Goal: Information Seeking & Learning: Learn about a topic

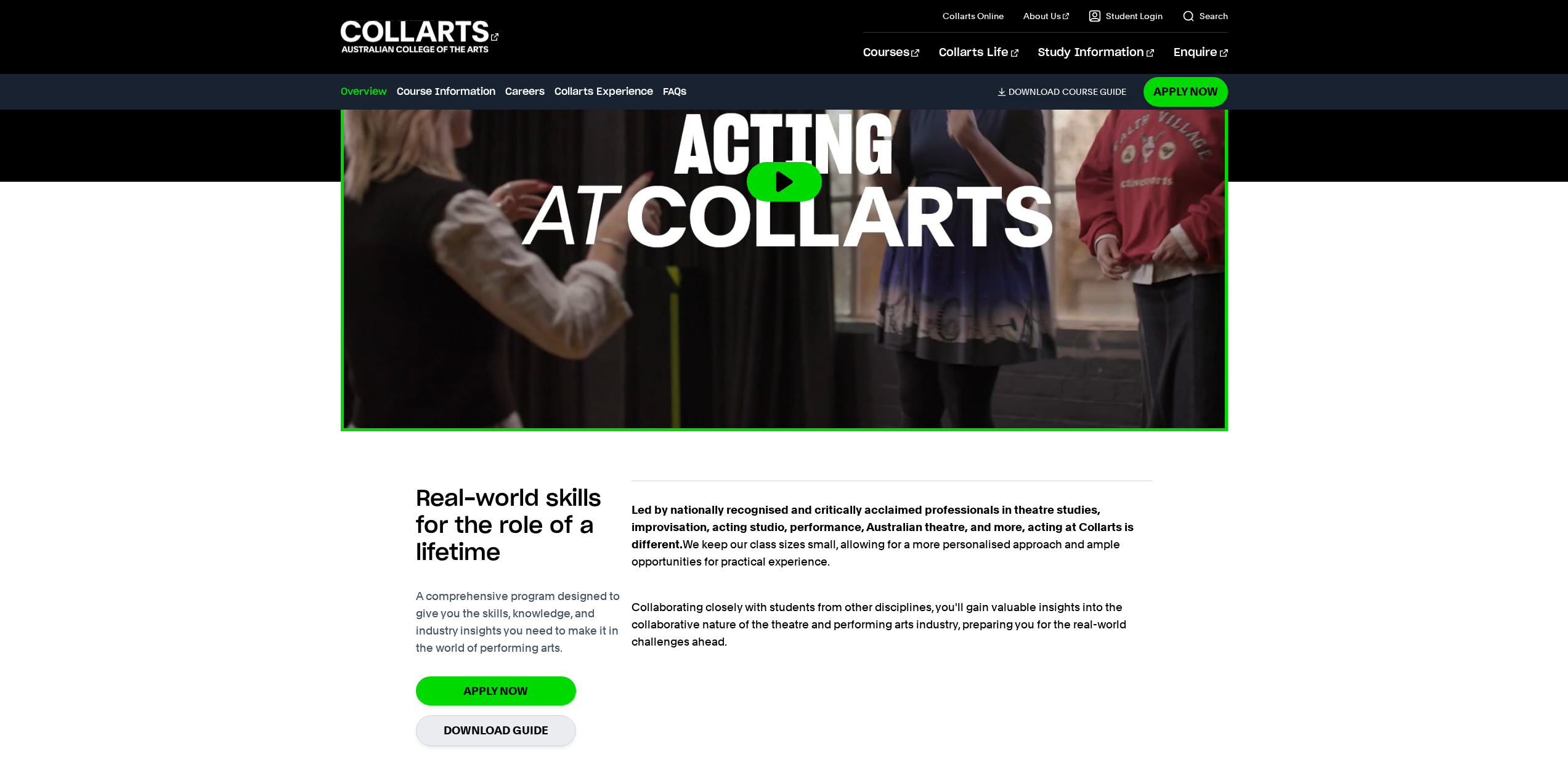
scroll to position [246, 0]
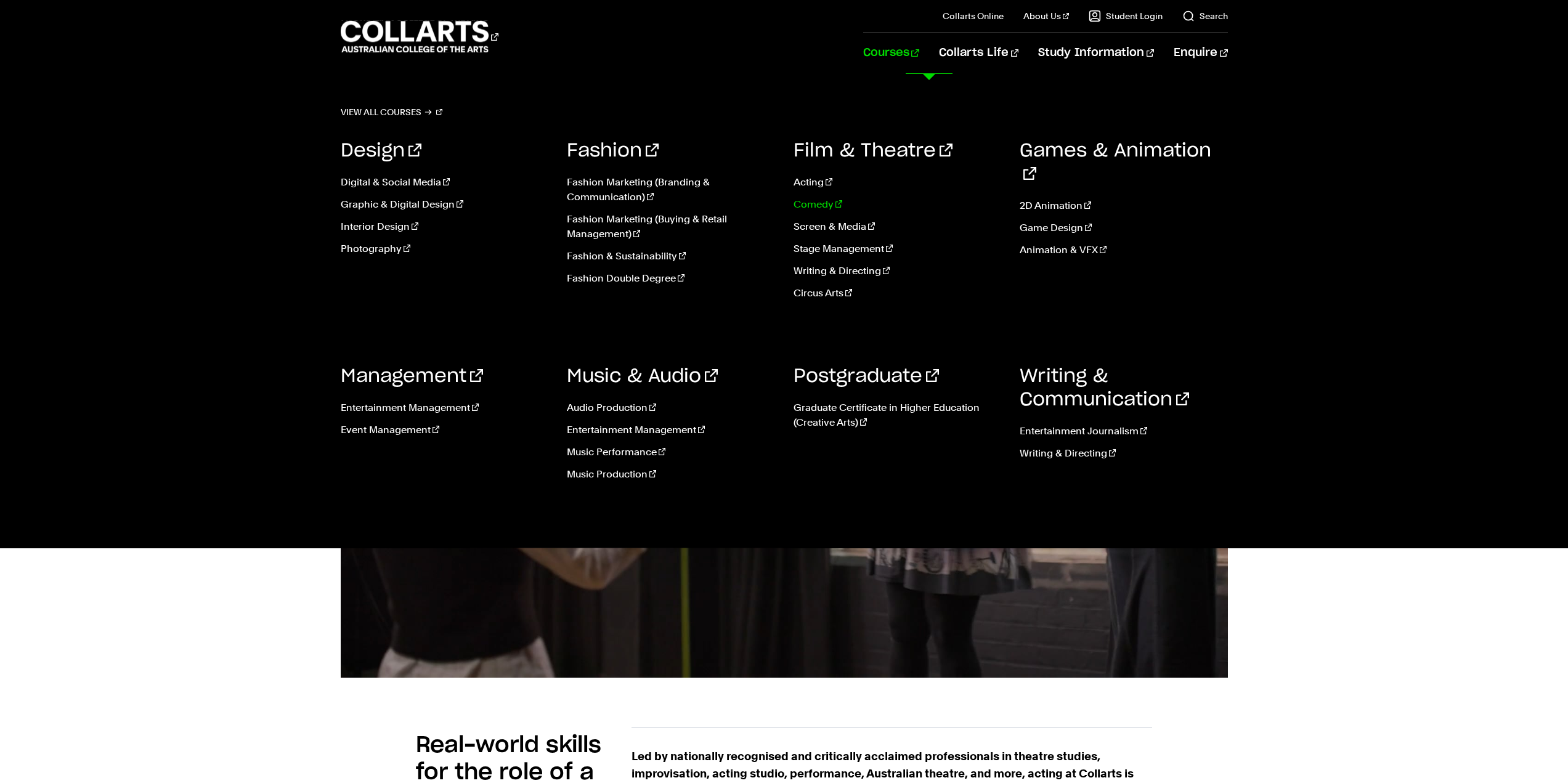
click at [828, 202] on link "Comedy" at bounding box center [897, 205] width 208 height 15
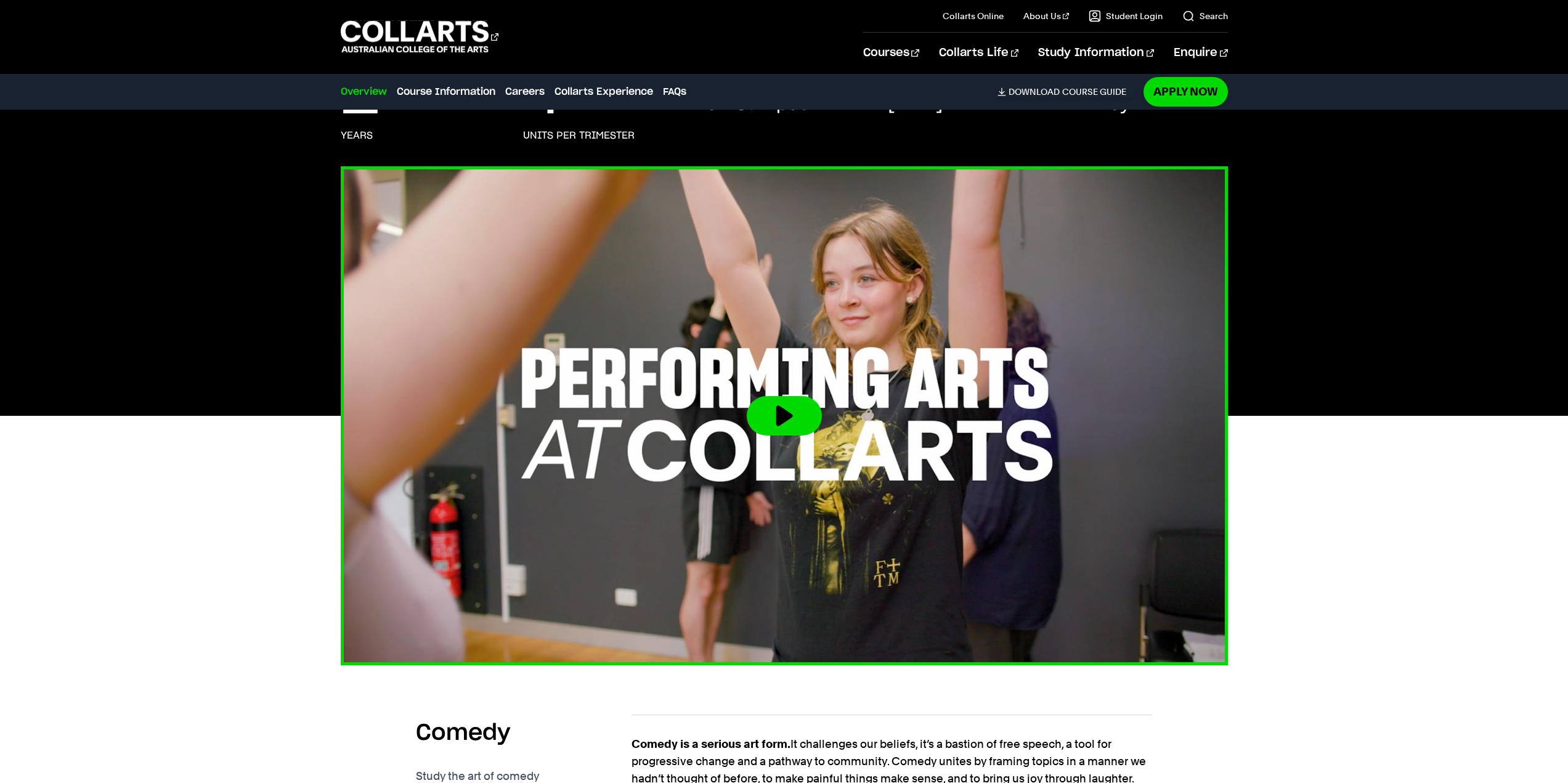
scroll to position [555, 0]
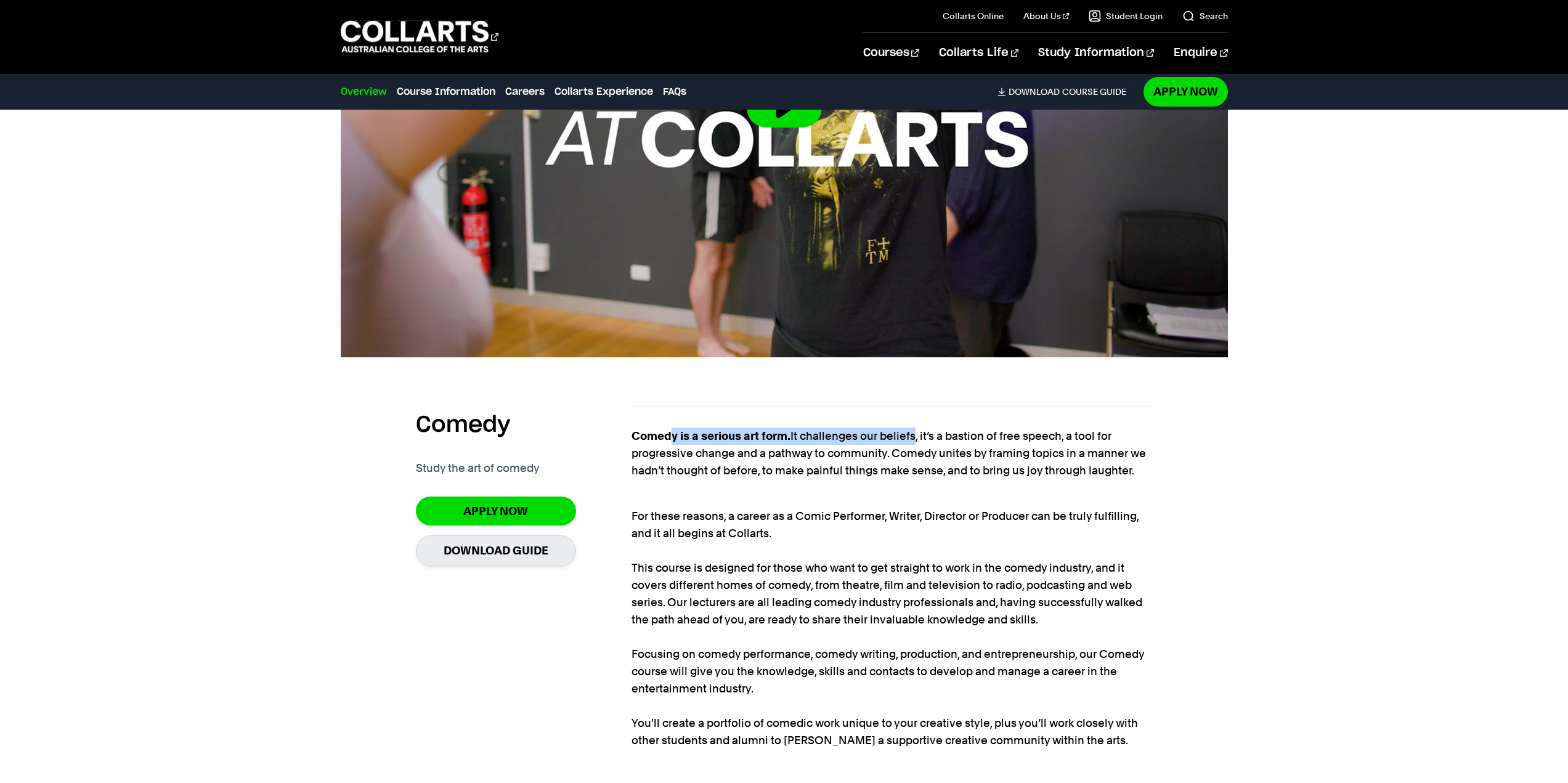
drag, startPoint x: 682, startPoint y: 435, endPoint x: 915, endPoint y: 439, distance: 233.0
click at [915, 439] on p "Comedy is a serious art form. It challenges our beliefs, it’s a bastion of free…" at bounding box center [892, 454] width 521 height 51
click at [915, 438] on p "Comedy is a serious art form. It challenges our beliefs, it’s a bastion of free…" at bounding box center [892, 454] width 521 height 51
drag, startPoint x: 780, startPoint y: 513, endPoint x: 919, endPoint y: 519, distance: 139.1
click at [916, 517] on p "For these reasons, a career as a Comic Performer, Writer, Director or Producer …" at bounding box center [892, 620] width 521 height 259
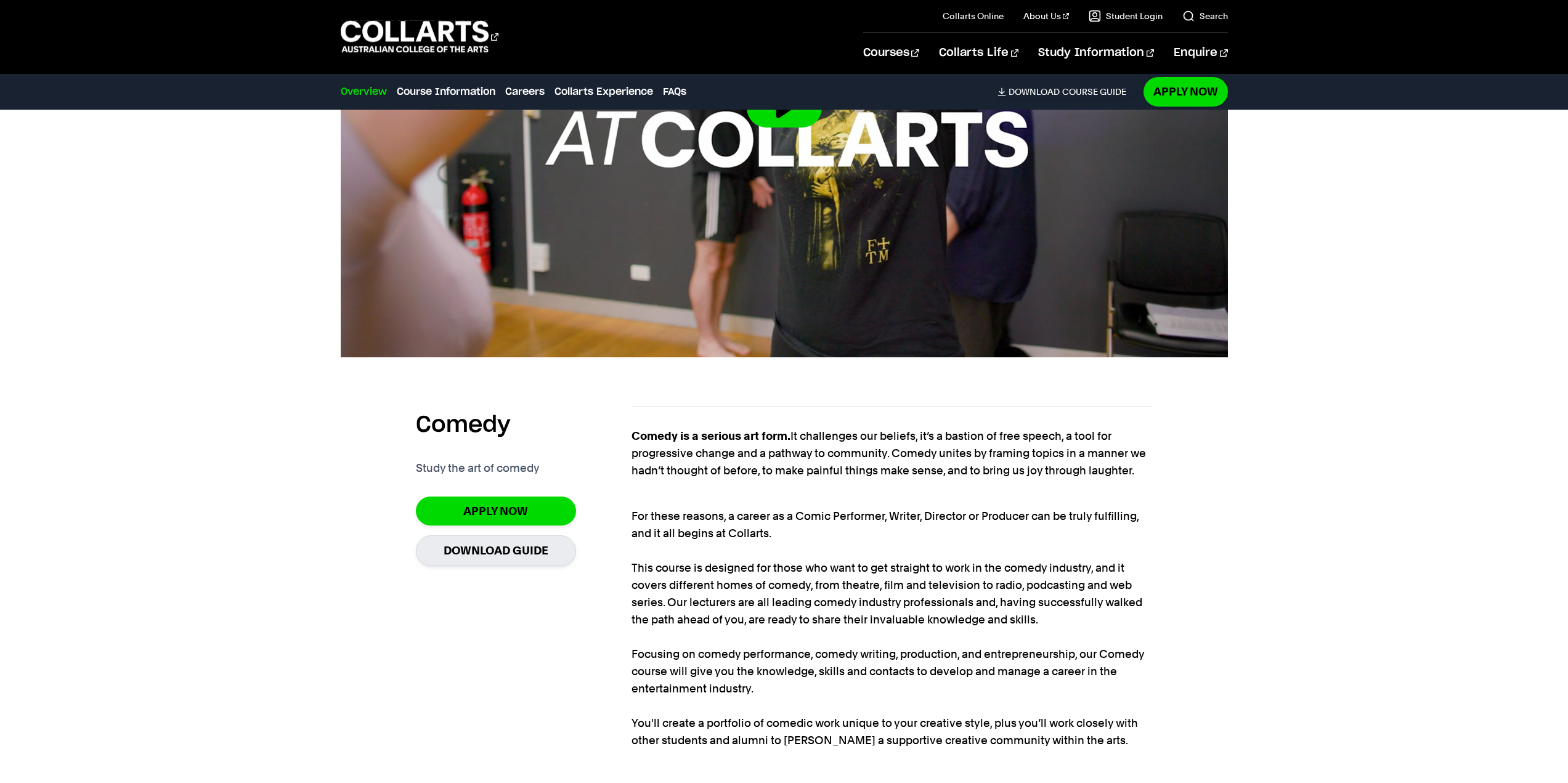
click at [907, 536] on p "For these reasons, a career as a Comic Performer, Writer, Director or Producer …" at bounding box center [892, 620] width 521 height 259
drag, startPoint x: 838, startPoint y: 521, endPoint x: 995, endPoint y: 528, distance: 157.2
click at [995, 528] on p "For these reasons, a career as a Comic Performer, Writer, Director or Producer …" at bounding box center [892, 620] width 521 height 259
click at [1006, 518] on p "For these reasons, a career as a Comic Performer, Writer, Director or Producer …" at bounding box center [892, 620] width 521 height 259
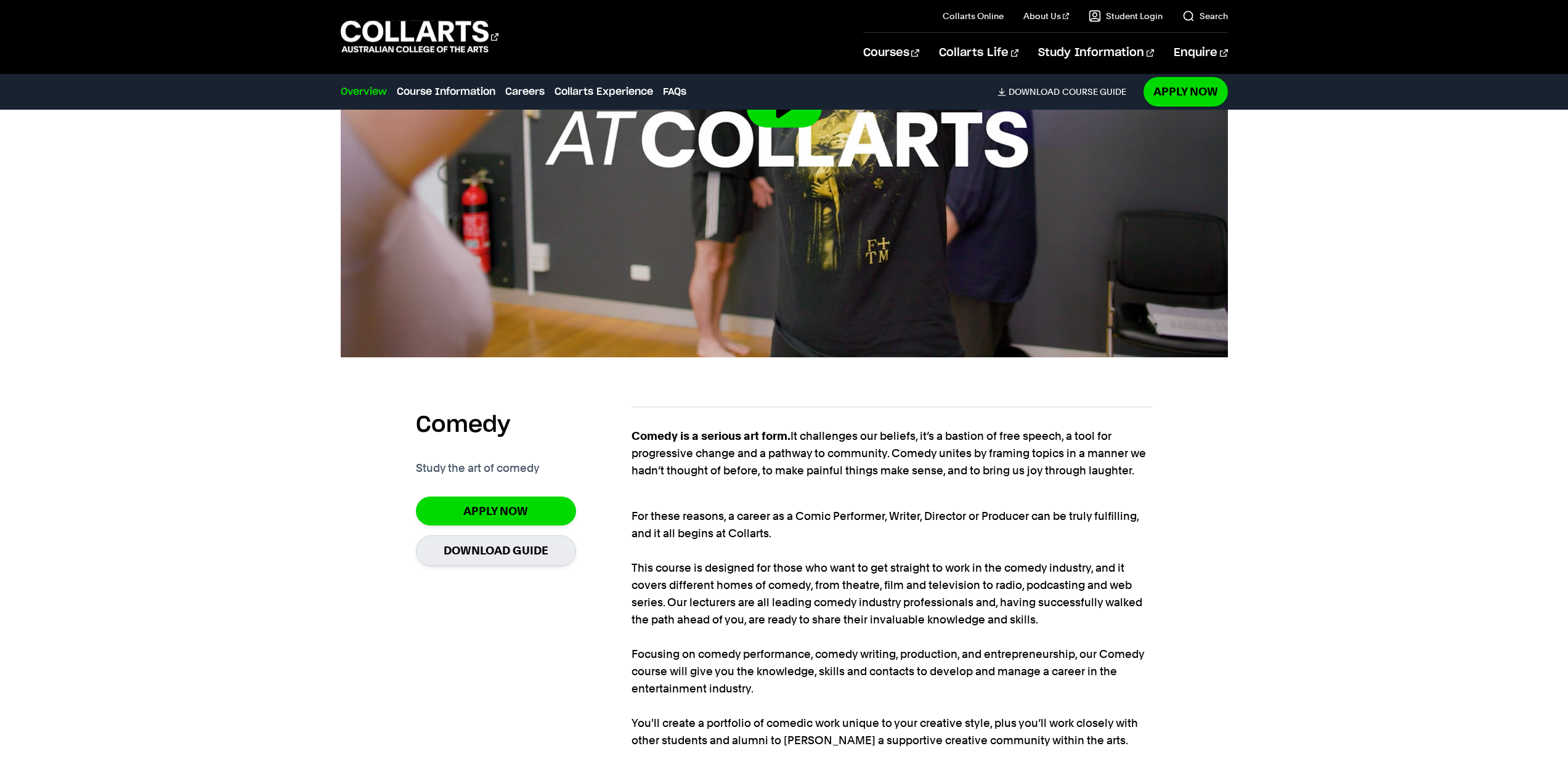
click at [992, 520] on p "For these reasons, a career as a Comic Performer, Writer, Director or Producer …" at bounding box center [892, 620] width 521 height 259
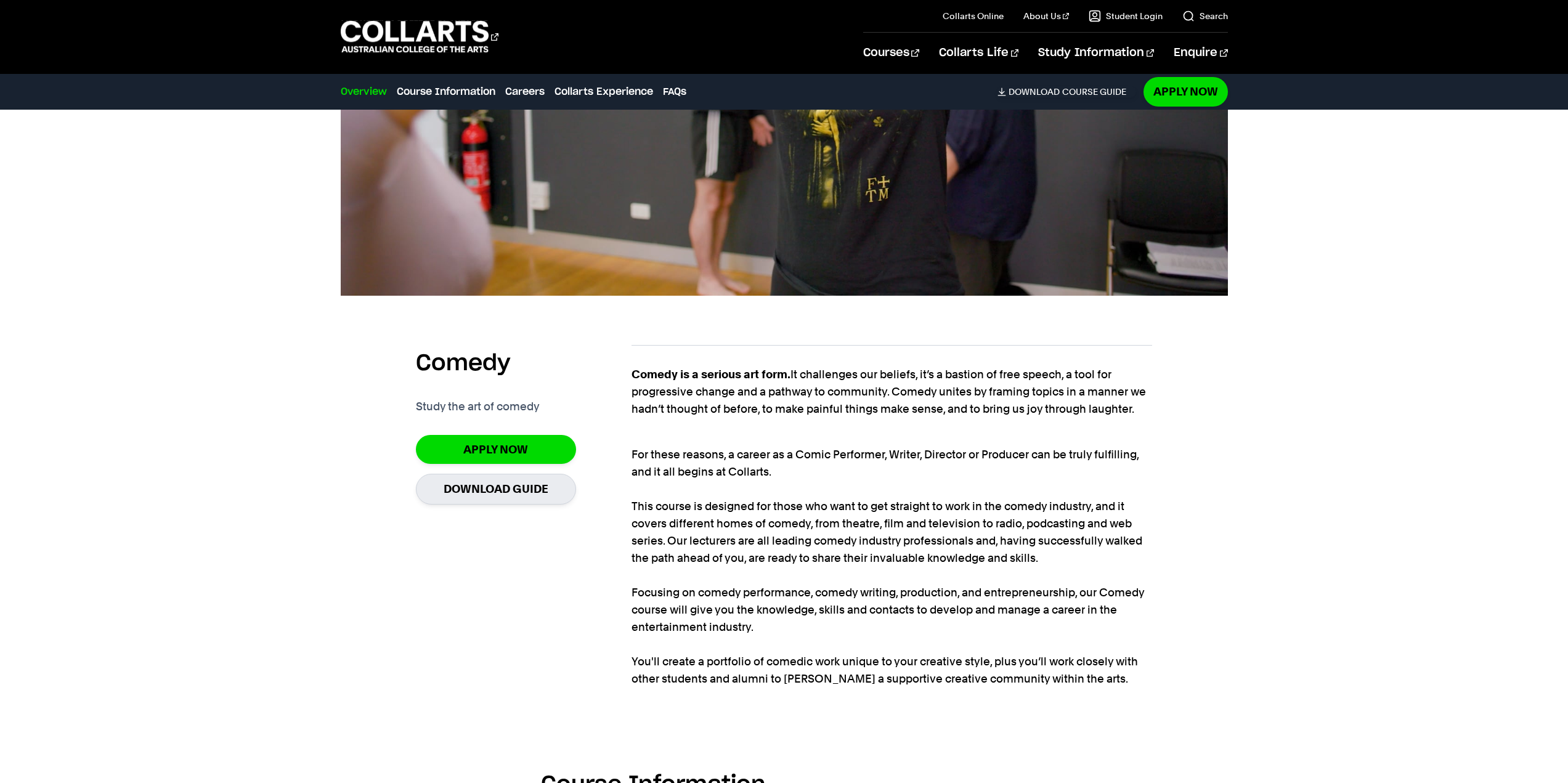
scroll to position [678, 0]
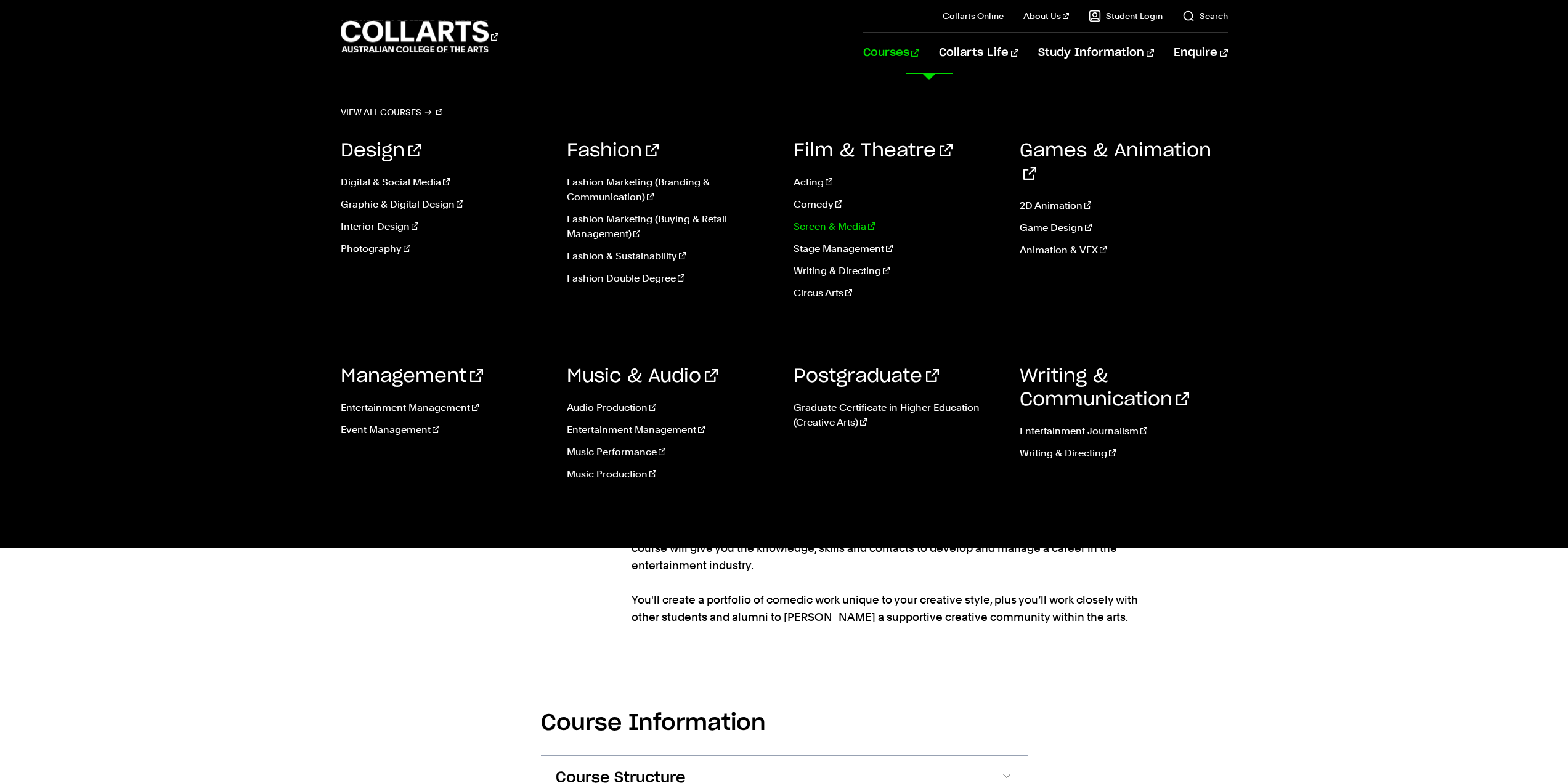
click at [837, 226] on link "Screen & Media" at bounding box center [897, 226] width 208 height 15
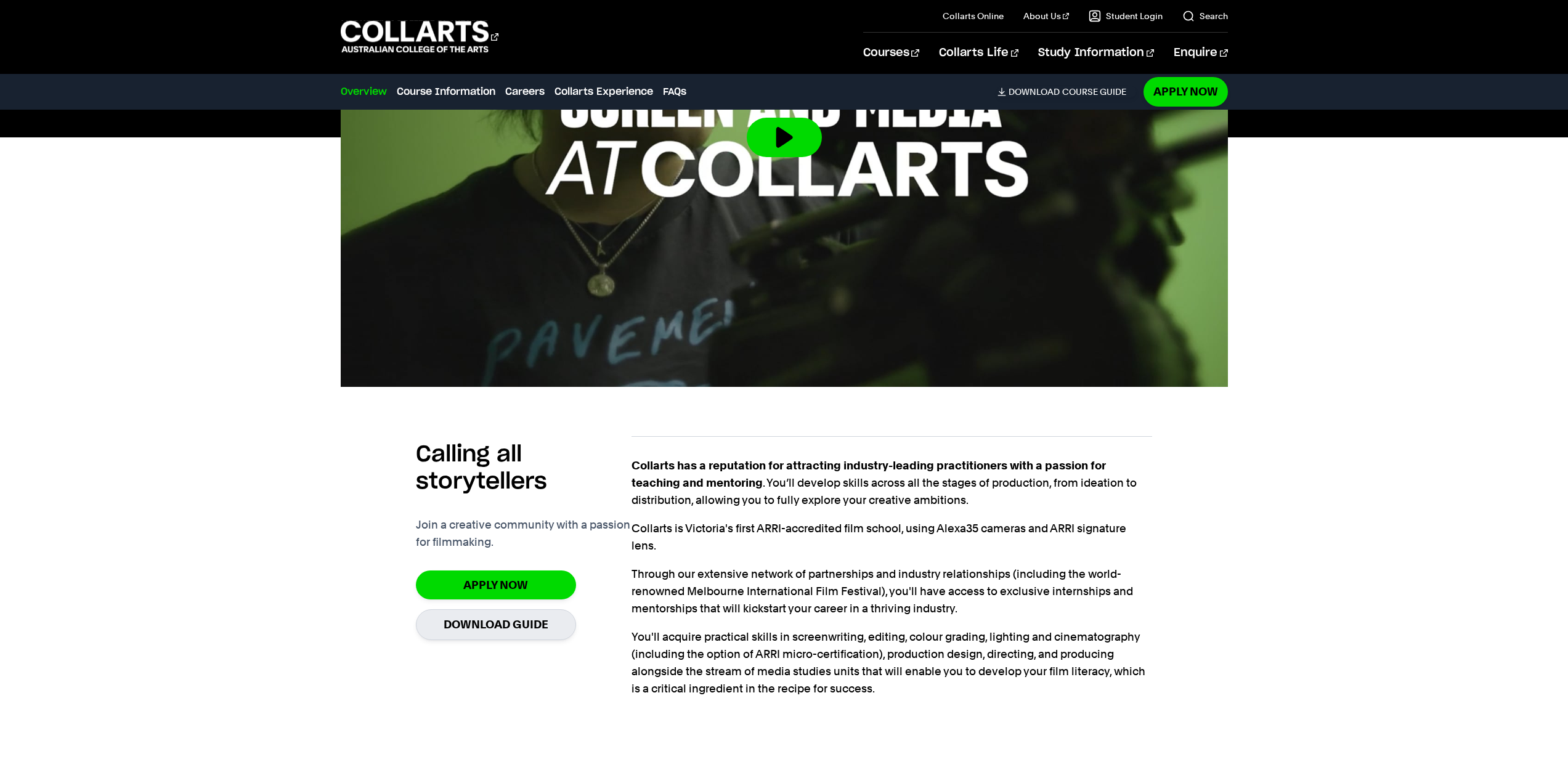
scroll to position [616, 0]
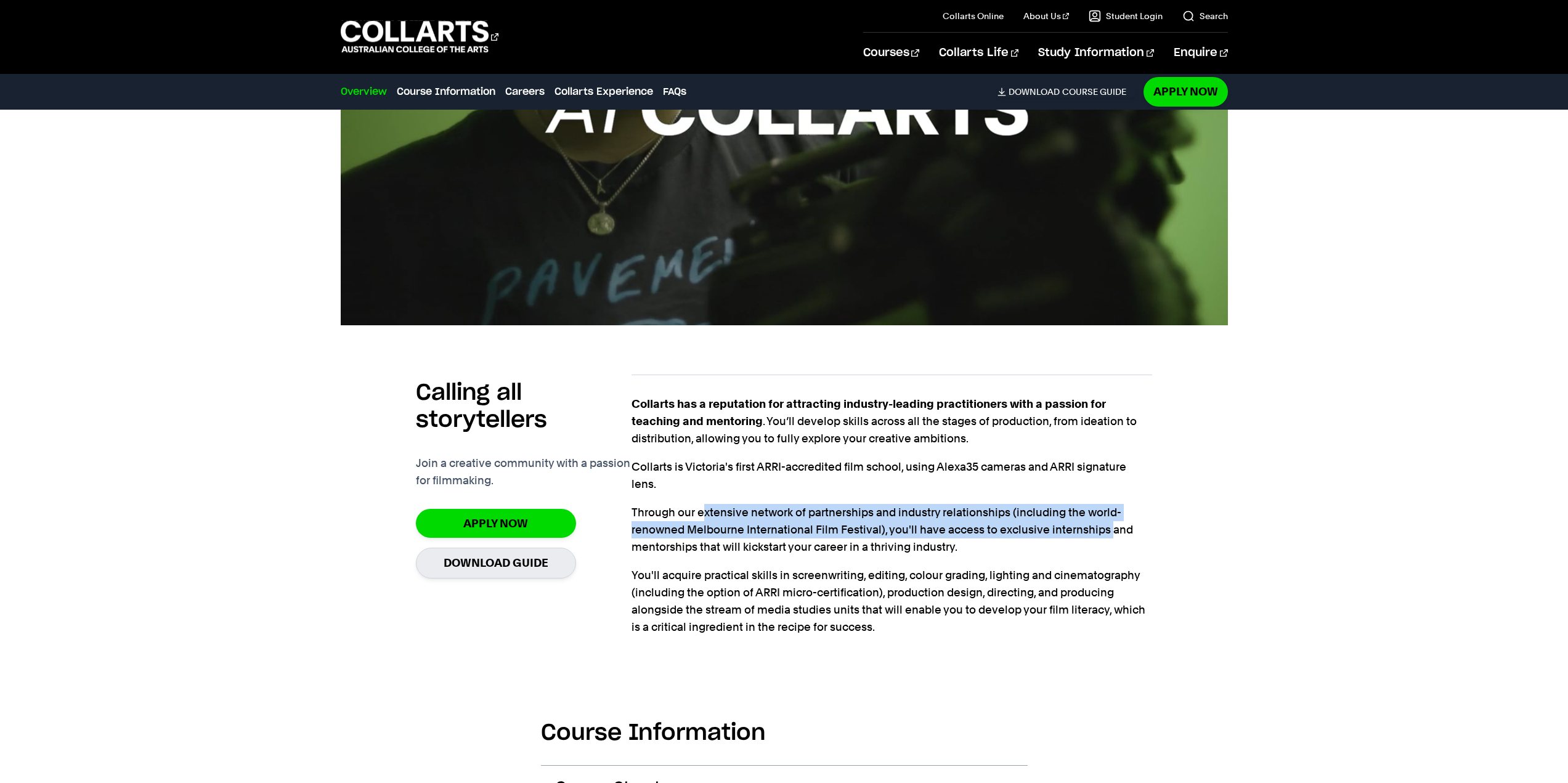
drag, startPoint x: 701, startPoint y: 513, endPoint x: 1109, endPoint y: 531, distance: 408.4
click at [1109, 531] on p "Through our extensive network of partnerships and industry relationships (inclu…" at bounding box center [892, 530] width 521 height 51
click at [934, 528] on p "Through our extensive network of partnerships and industry relationships (inclu…" at bounding box center [892, 530] width 521 height 51
click at [1036, 529] on p "Through our extensive network of partnerships and industry relationships (inclu…" at bounding box center [892, 530] width 521 height 51
click at [982, 529] on p "Through our extensive network of partnerships and industry relationships (inclu…" at bounding box center [892, 530] width 521 height 51
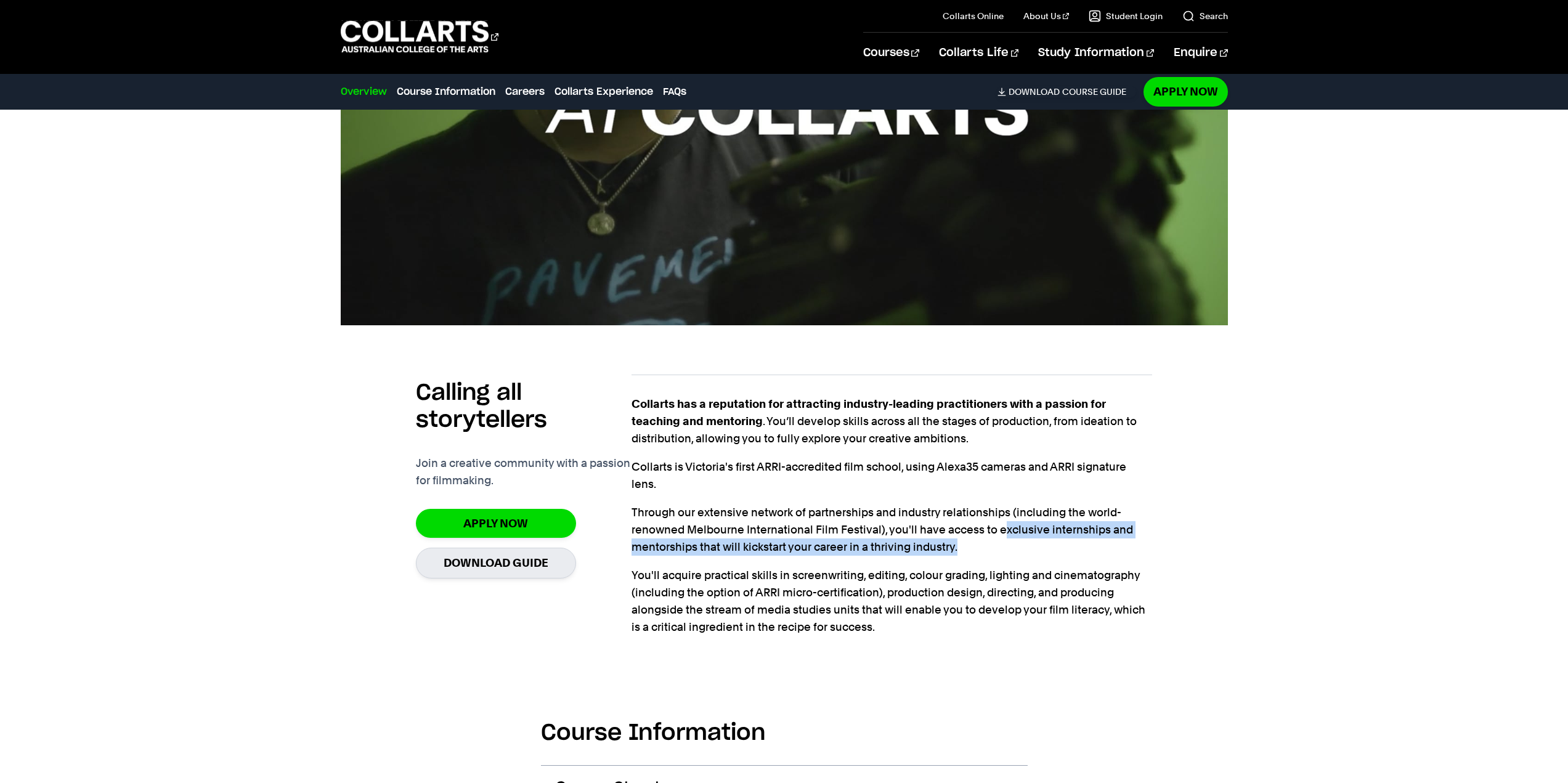
drag, startPoint x: 1003, startPoint y: 534, endPoint x: 1086, endPoint y: 555, distance: 85.6
click at [1086, 555] on p "Through our extensive network of partnerships and industry relationships (inclu…" at bounding box center [892, 530] width 521 height 51
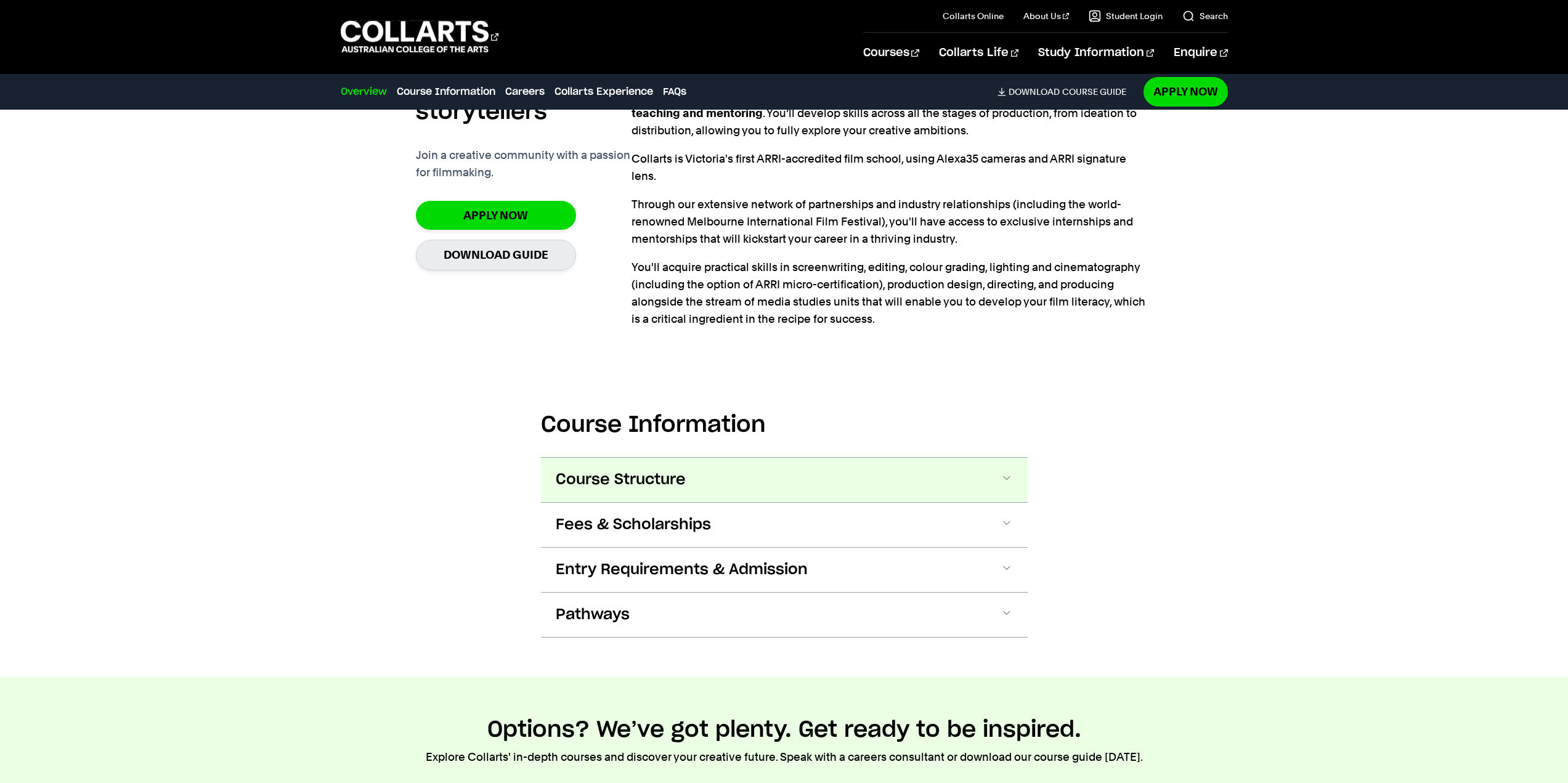
click at [789, 483] on button "Course Structure" at bounding box center [784, 479] width 487 height 44
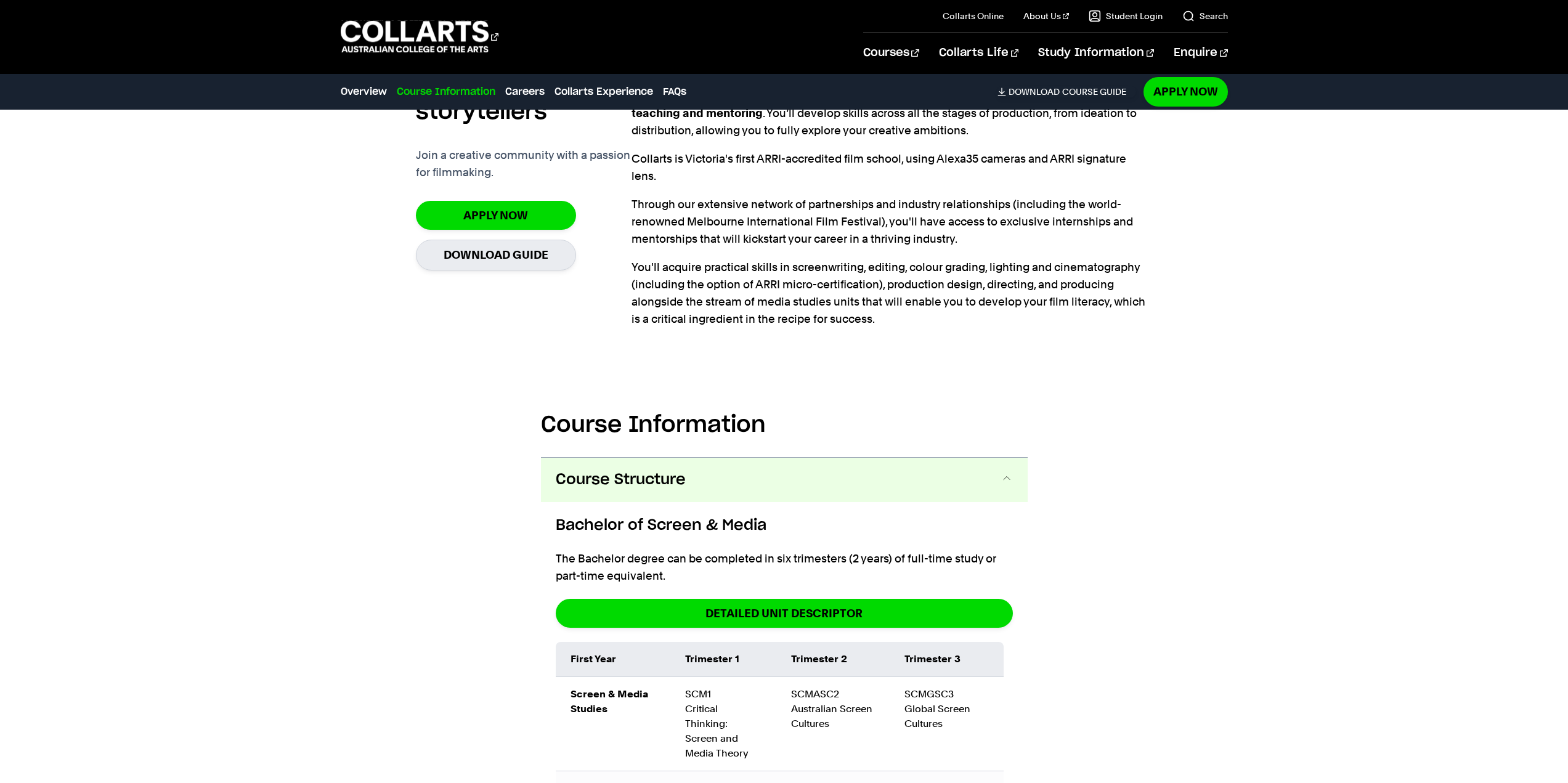
scroll to position [1272, 0]
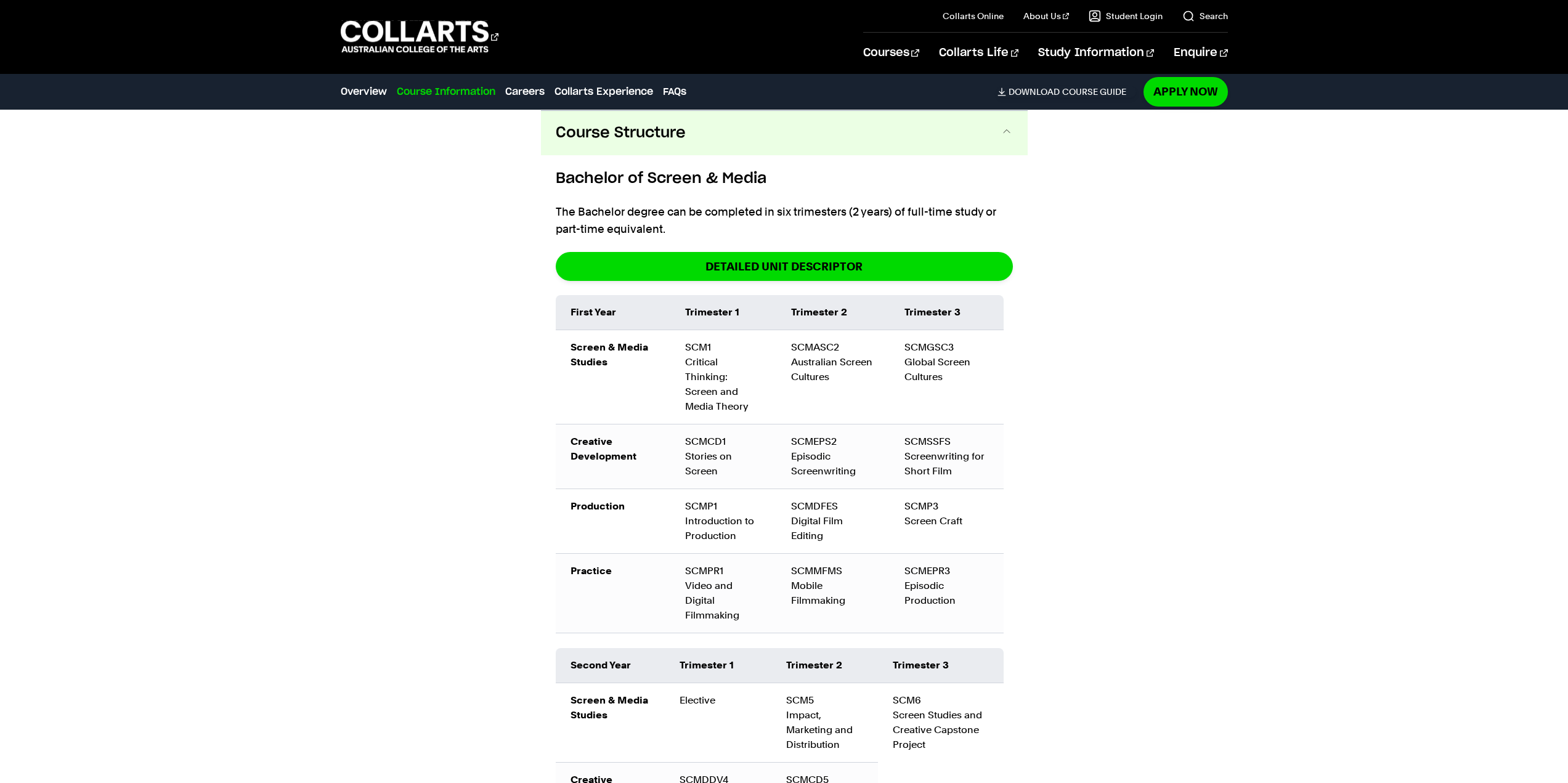
drag, startPoint x: 1084, startPoint y: 389, endPoint x: 1079, endPoint y: 378, distance: 12.1
click at [1085, 388] on div "Course Information Course Structure Bachelor of Screen & Media The Bachelor deg…" at bounding box center [784, 604] width 1154 height 1195
click at [959, 304] on td "Trimester 3" at bounding box center [946, 313] width 114 height 35
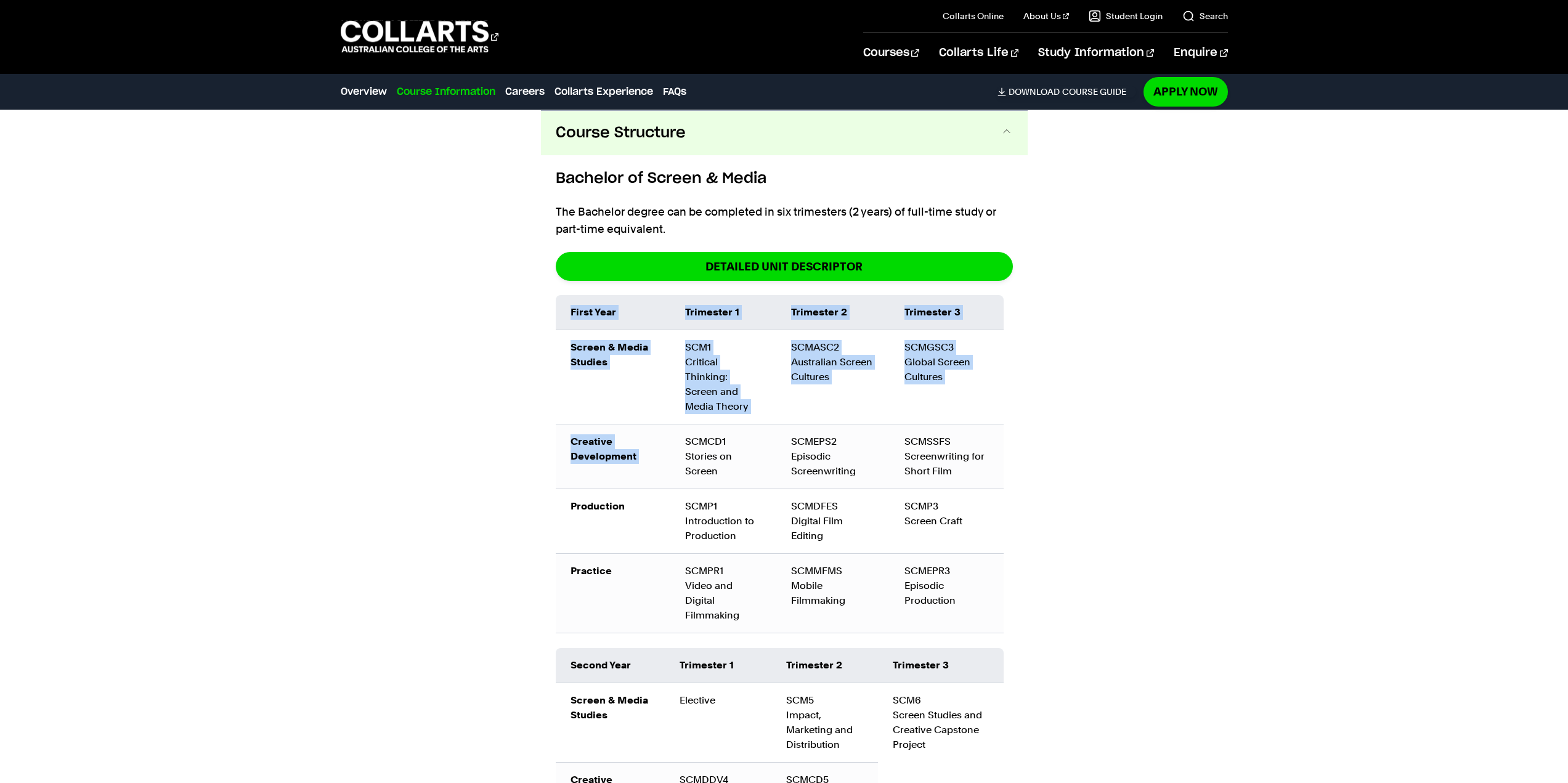
drag, startPoint x: 701, startPoint y: 426, endPoint x: 1017, endPoint y: 437, distance: 316.2
click at [1016, 437] on div "Bachelor of Screen & Media The Bachelor degree can be completed in six trimeste…" at bounding box center [784, 591] width 487 height 872
click at [1022, 436] on div "Bachelor of Screen & Media The Bachelor degree can be completed in six trimeste…" at bounding box center [784, 591] width 487 height 872
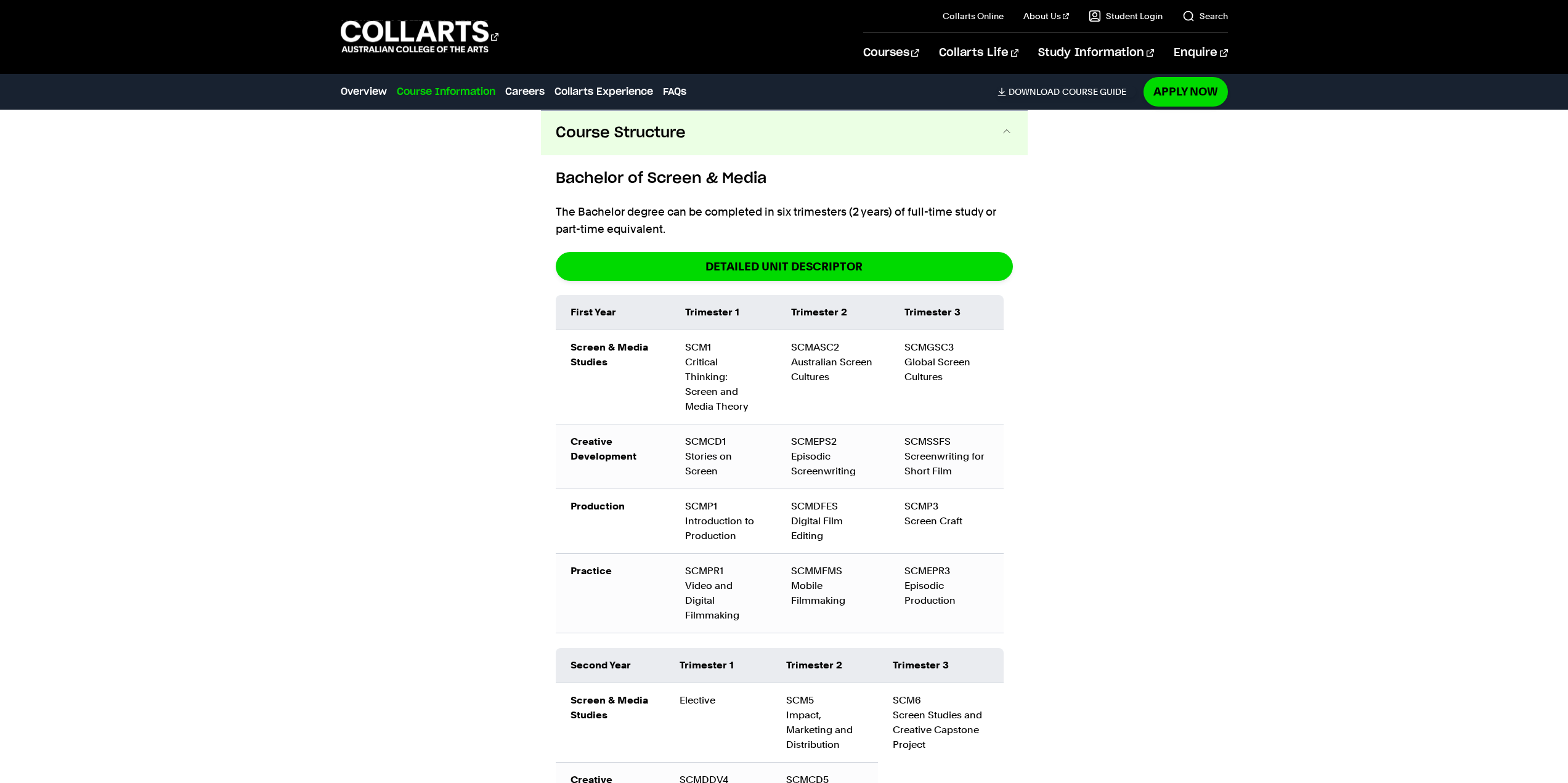
drag, startPoint x: 1061, startPoint y: 429, endPoint x: 1063, endPoint y: 422, distance: 7.3
click at [1061, 426] on div "Course Information Course Structure Bachelor of Screen & Media The Bachelor deg…" at bounding box center [784, 604] width 1154 height 1195
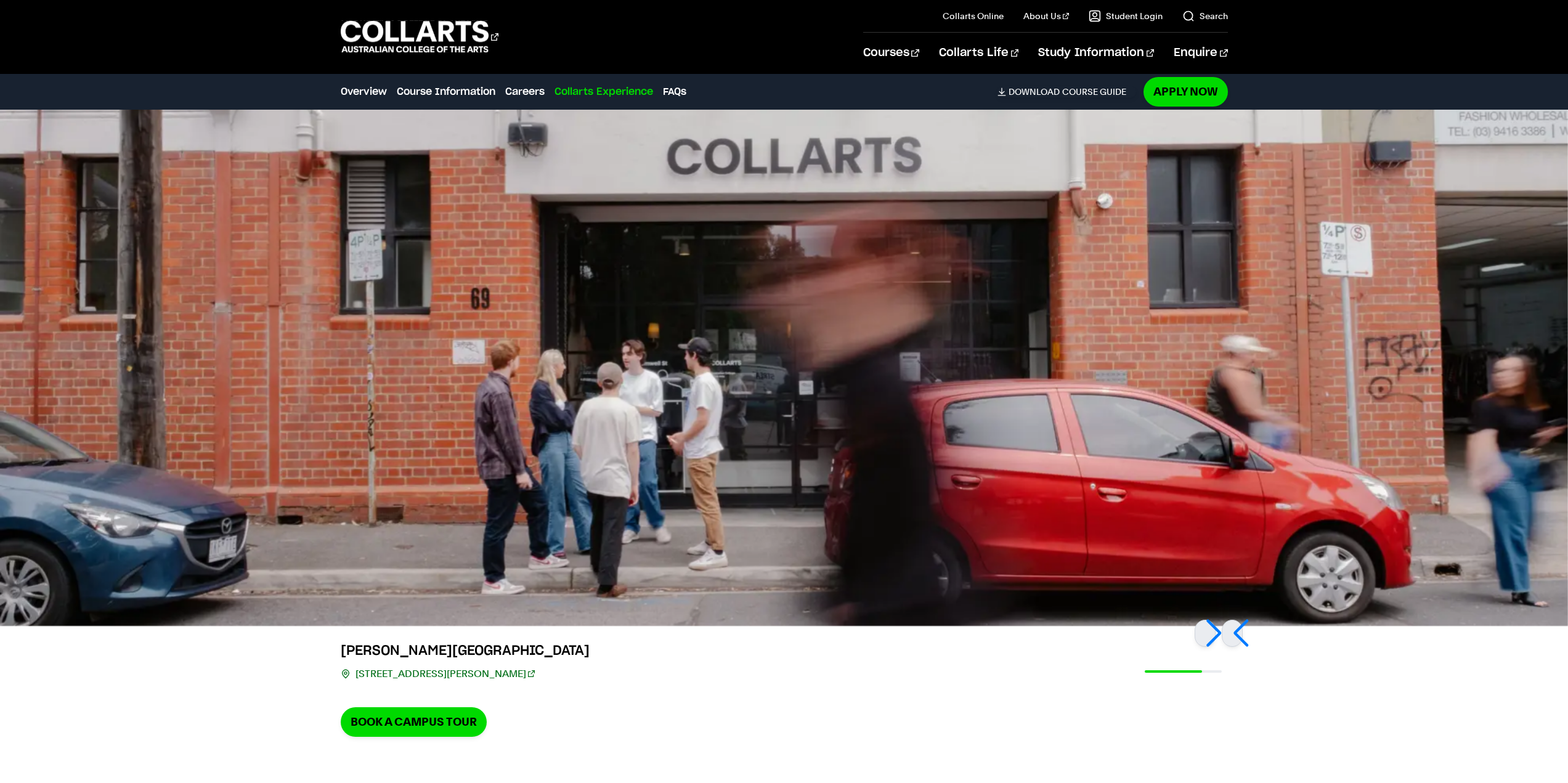
scroll to position [3243, 0]
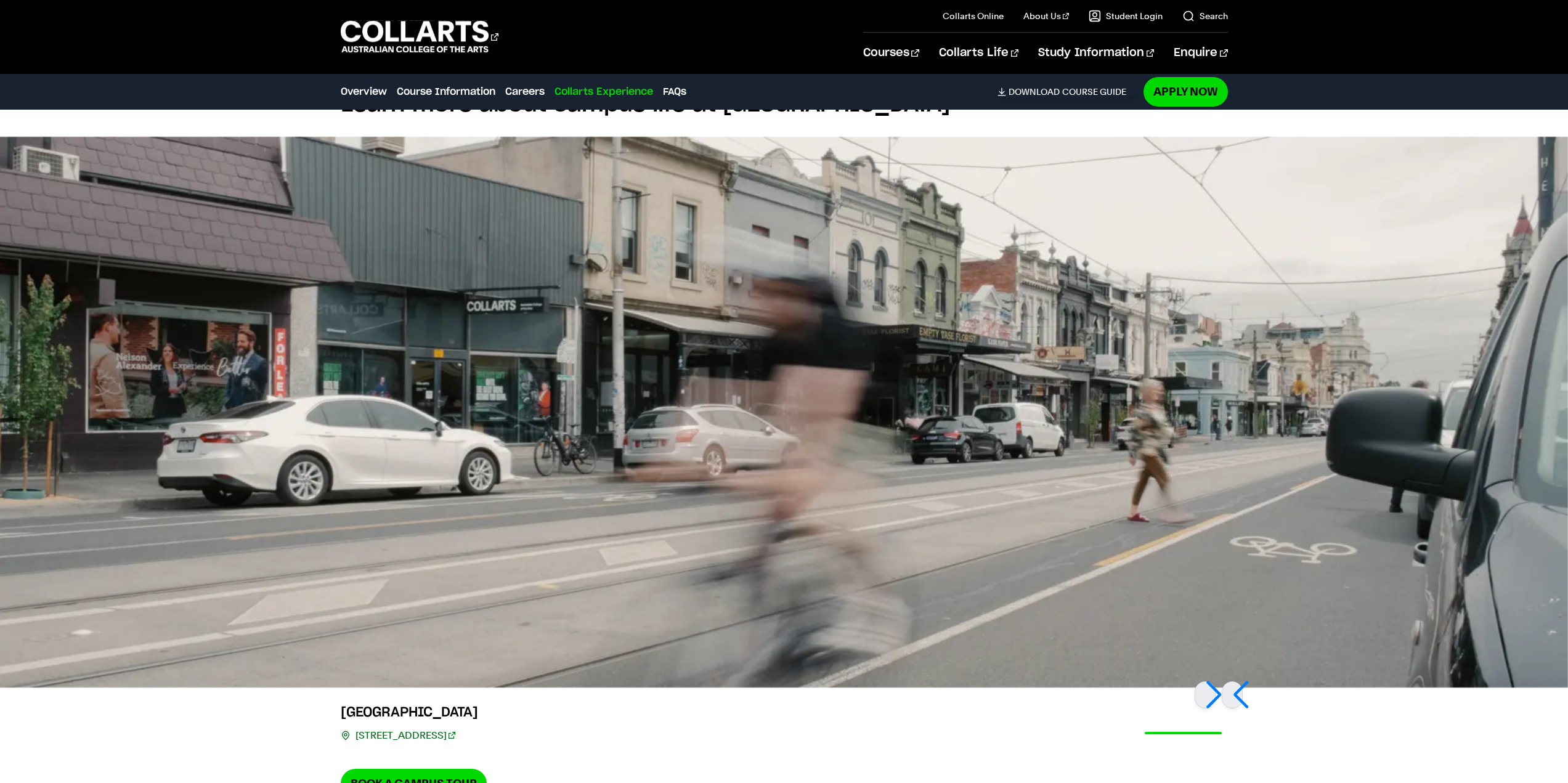
drag, startPoint x: 1015, startPoint y: 713, endPoint x: 984, endPoint y: 716, distance: 31.1
click at [984, 716] on div "Brunswick St Campus 209 Brunswick St, Fitzroy VIC 3065 Book a Campus Tour" at bounding box center [784, 742] width 1154 height 110
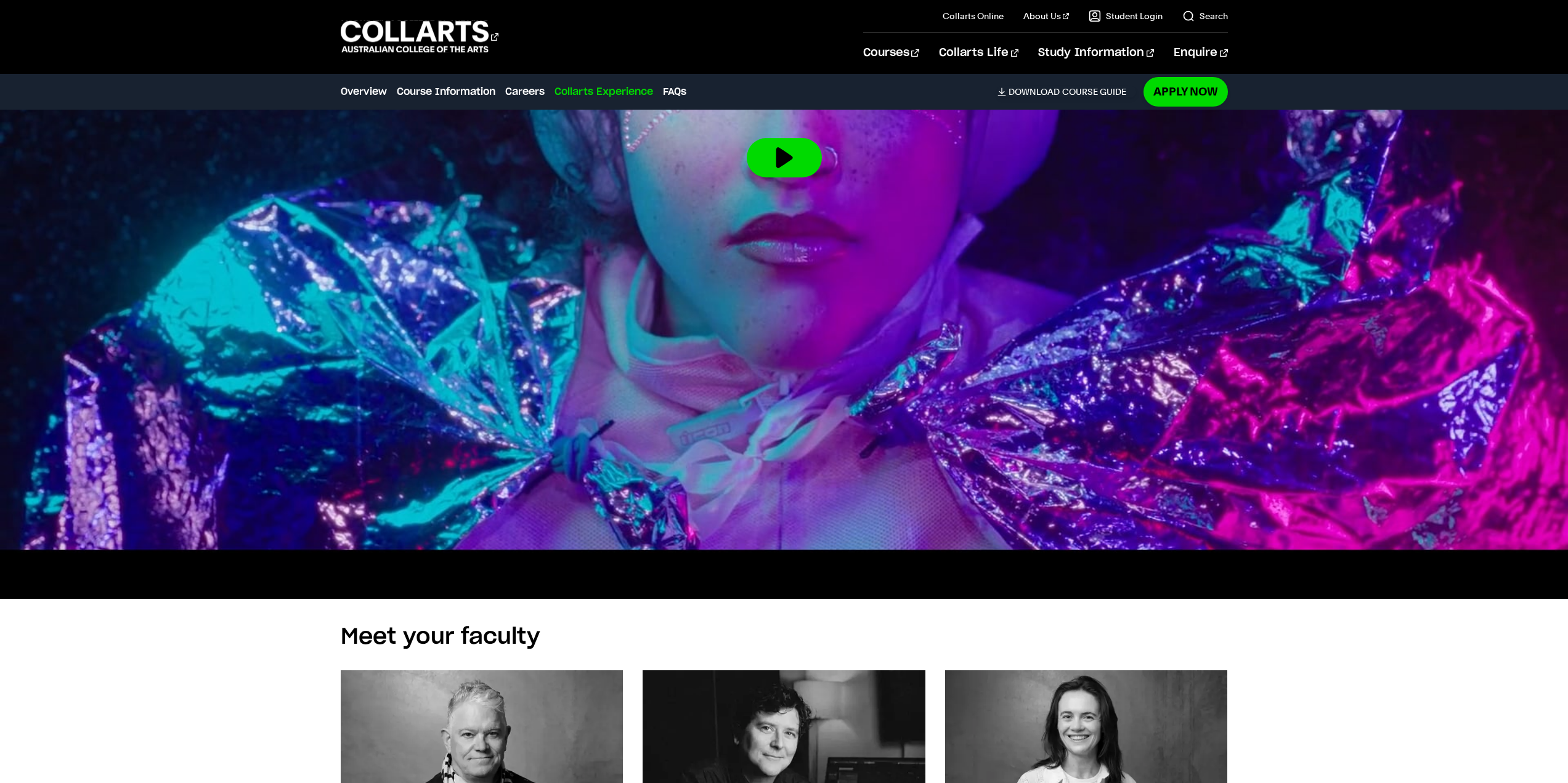
scroll to position [5277, 0]
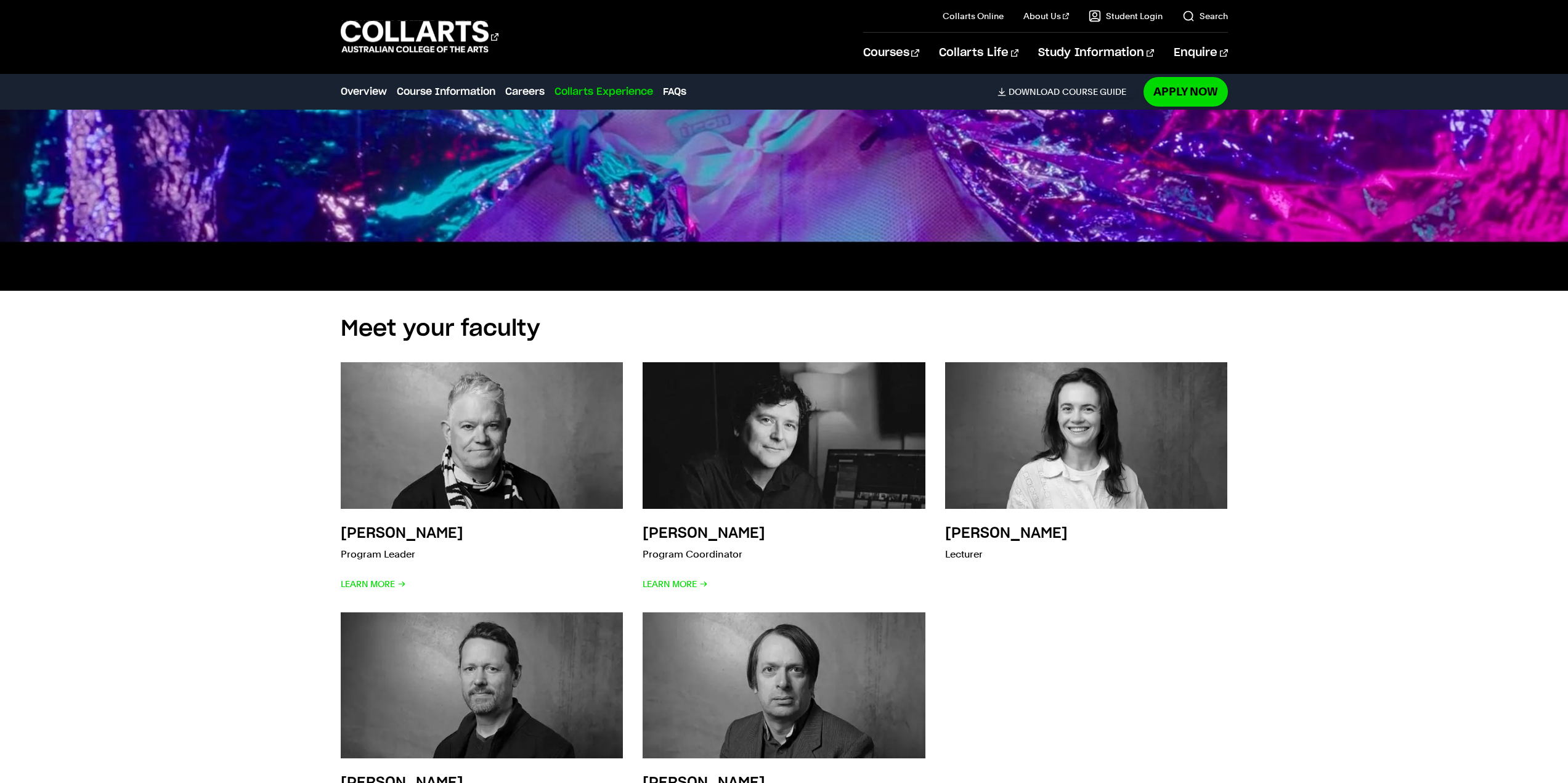
click at [1200, 594] on div "Sean Cousins Program Leader Learn More Tristan Meredith Program Coordinator Lea…" at bounding box center [784, 589] width 887 height 493
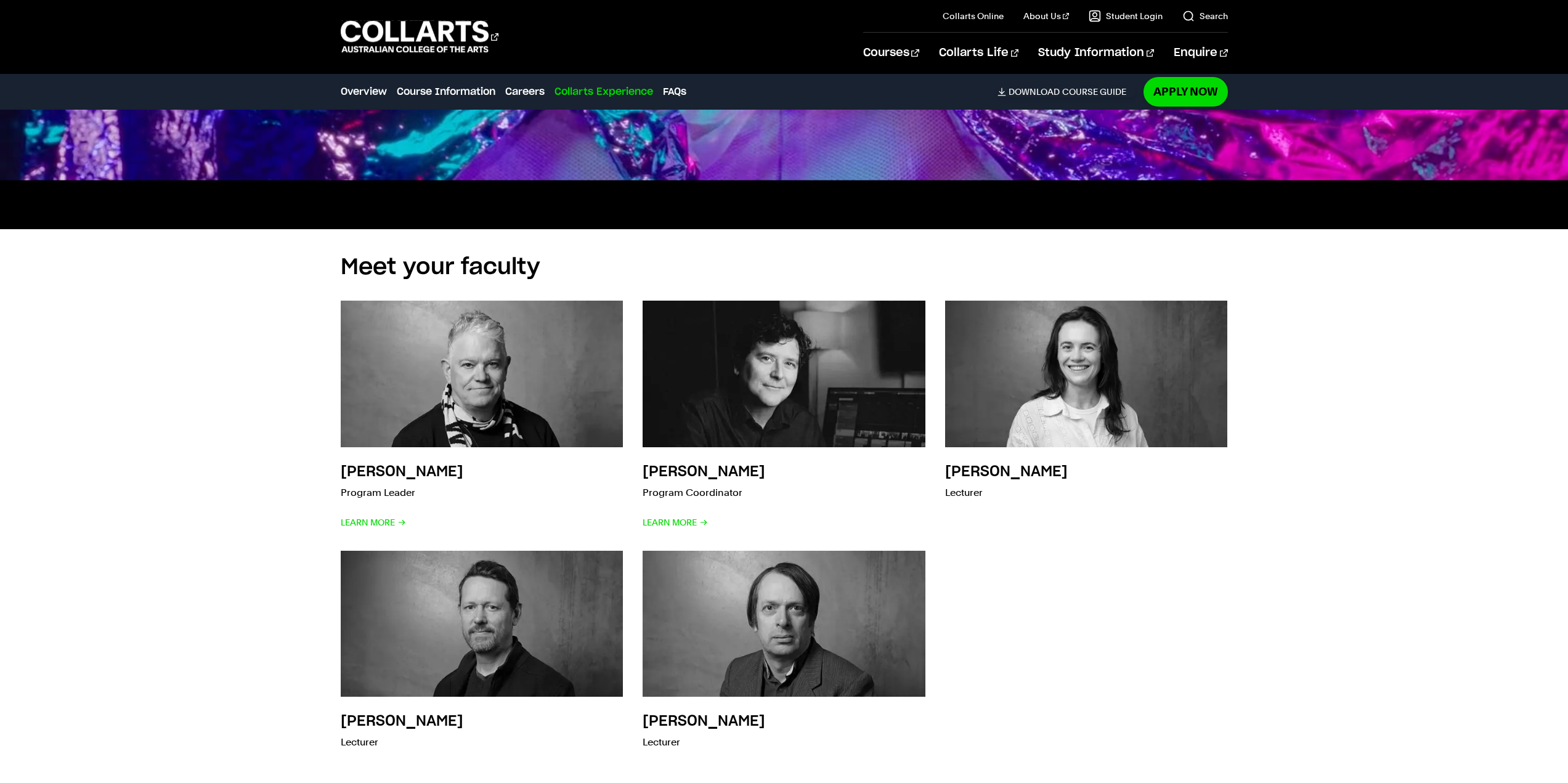
scroll to position [5401, 0]
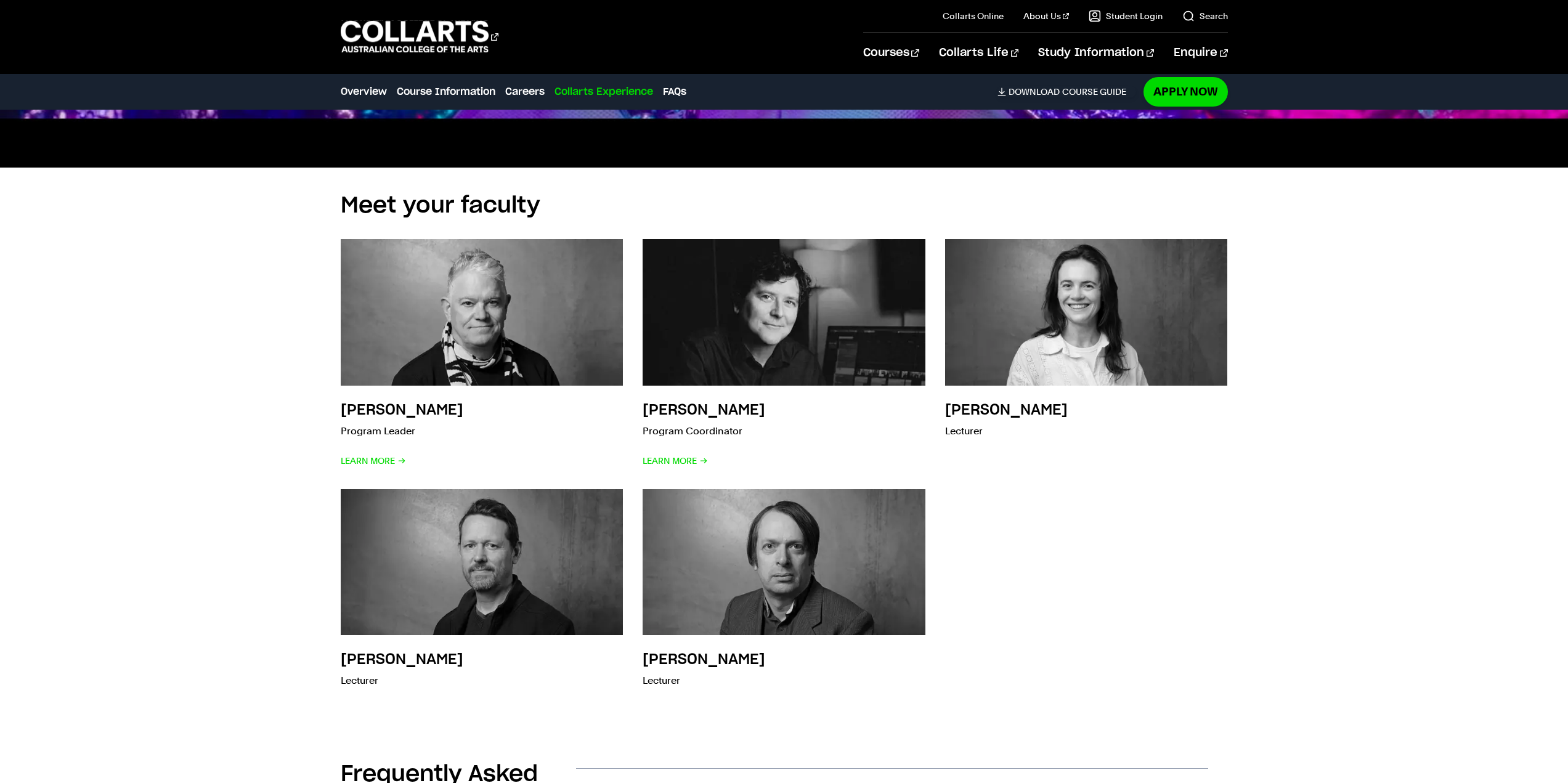
click at [1196, 573] on div "Sean Cousins Program Leader Learn More Tristan Meredith Program Coordinator Lea…" at bounding box center [784, 465] width 887 height 493
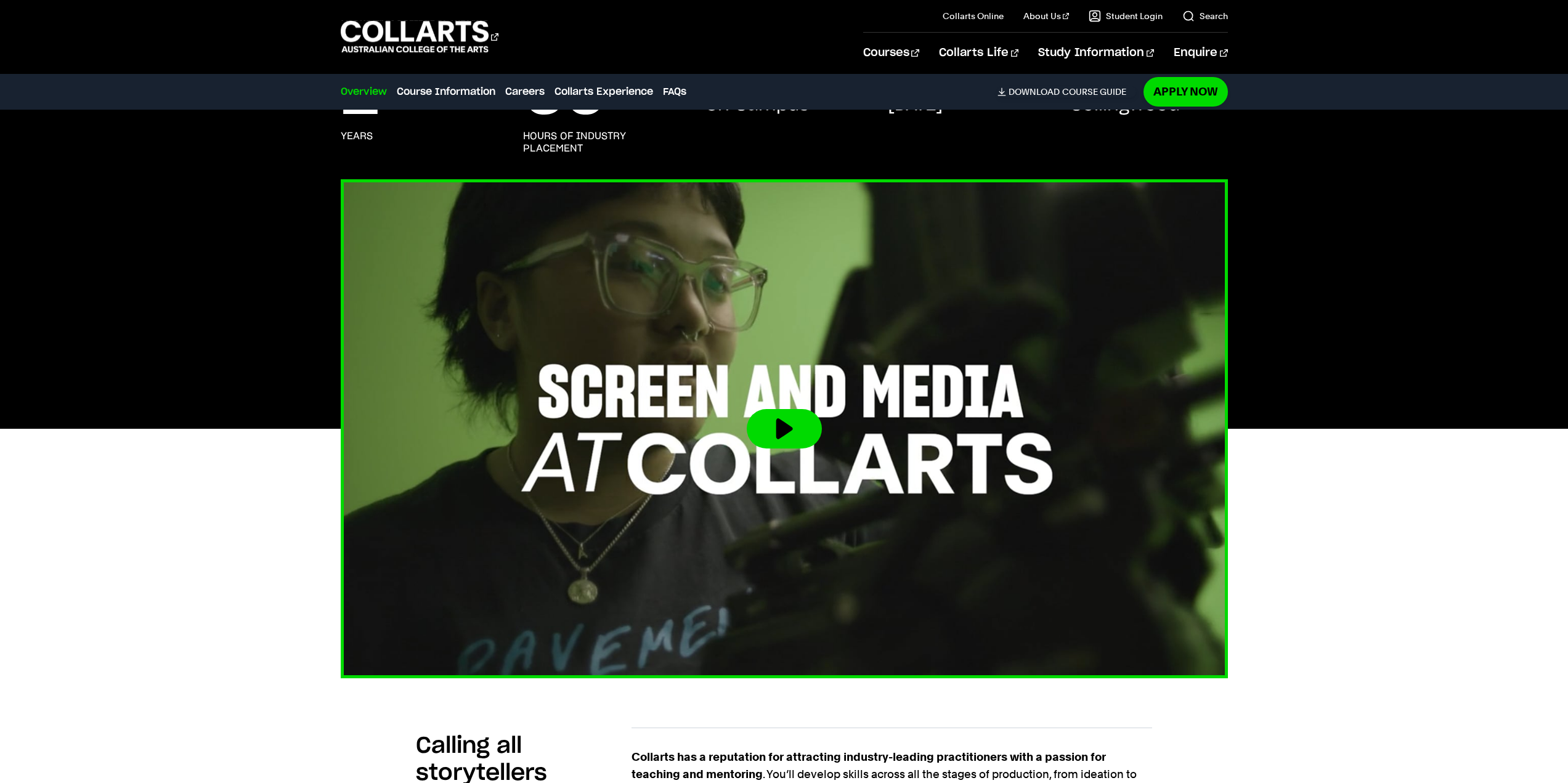
scroll to position [78, 0]
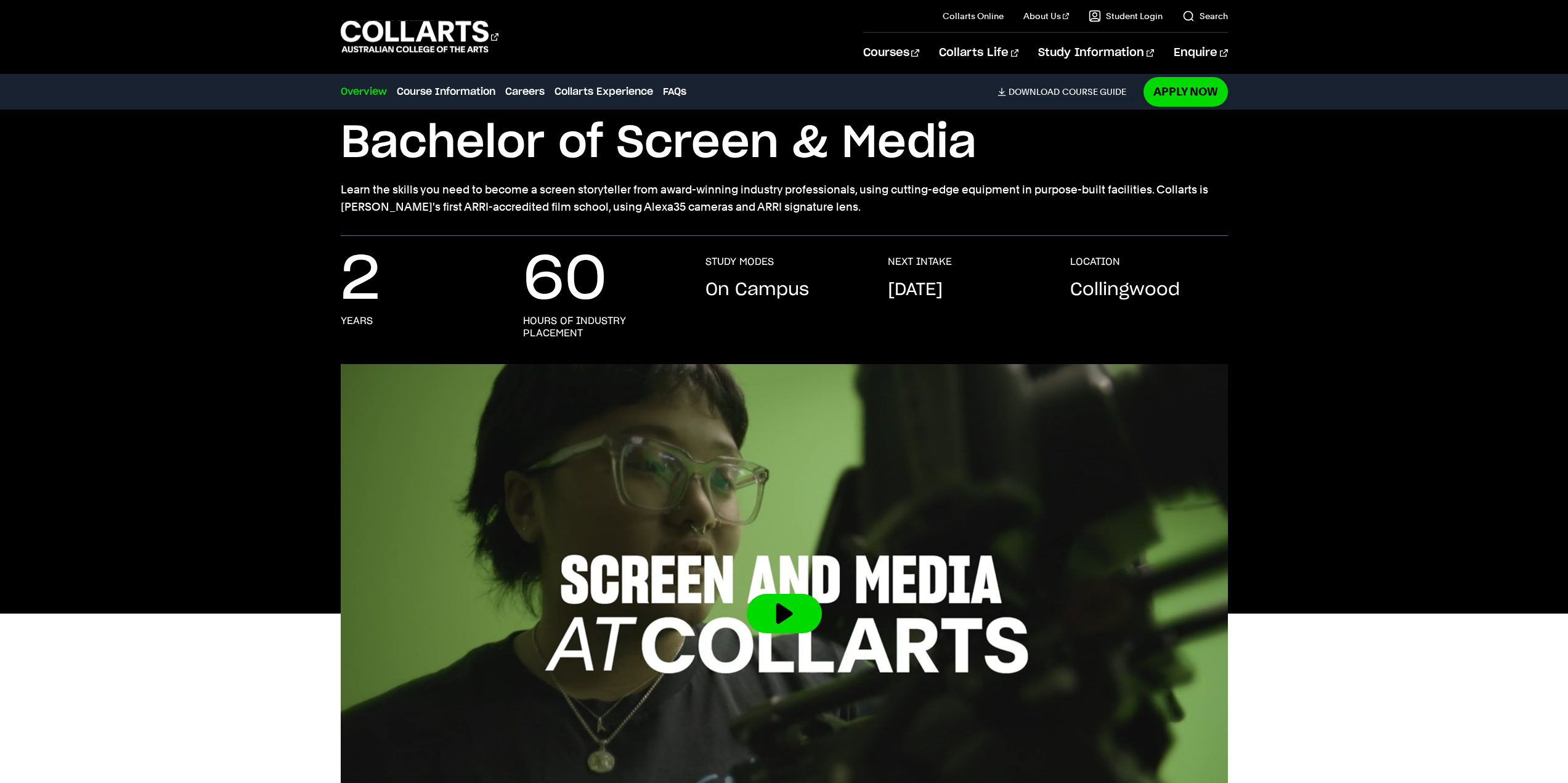
drag, startPoint x: 1357, startPoint y: 447, endPoint x: 1341, endPoint y: 396, distance: 53.5
click at [1341, 396] on div at bounding box center [784, 614] width 1154 height 499
drag, startPoint x: 1341, startPoint y: 397, endPoint x: 1341, endPoint y: 361, distance: 36.0
click at [1341, 357] on div "2 years 60 hours of industry placement STUDY MODES On Campus NEXT INTAKE Septem…" at bounding box center [784, 309] width 1154 height 109
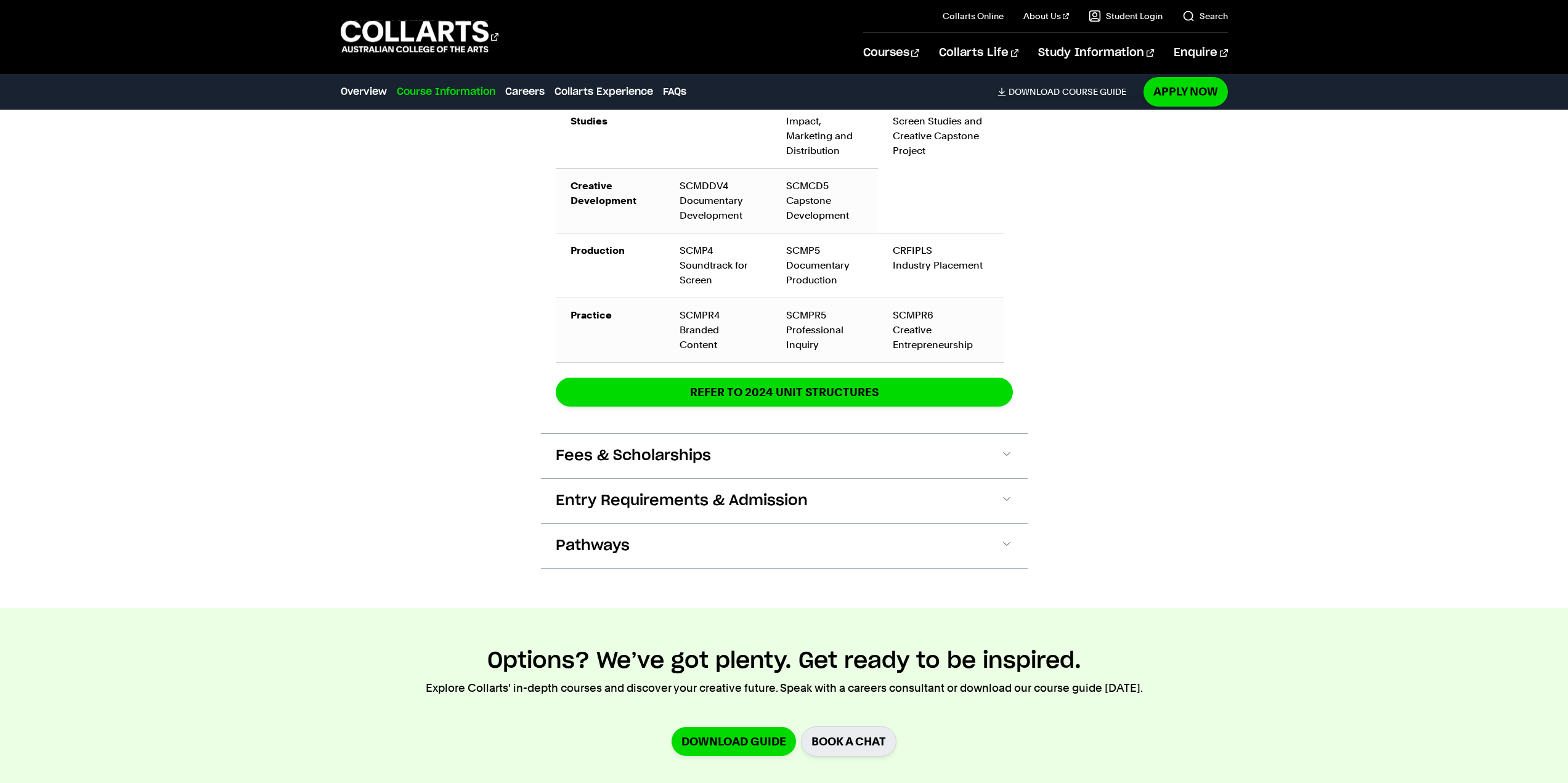
scroll to position [2173, 0]
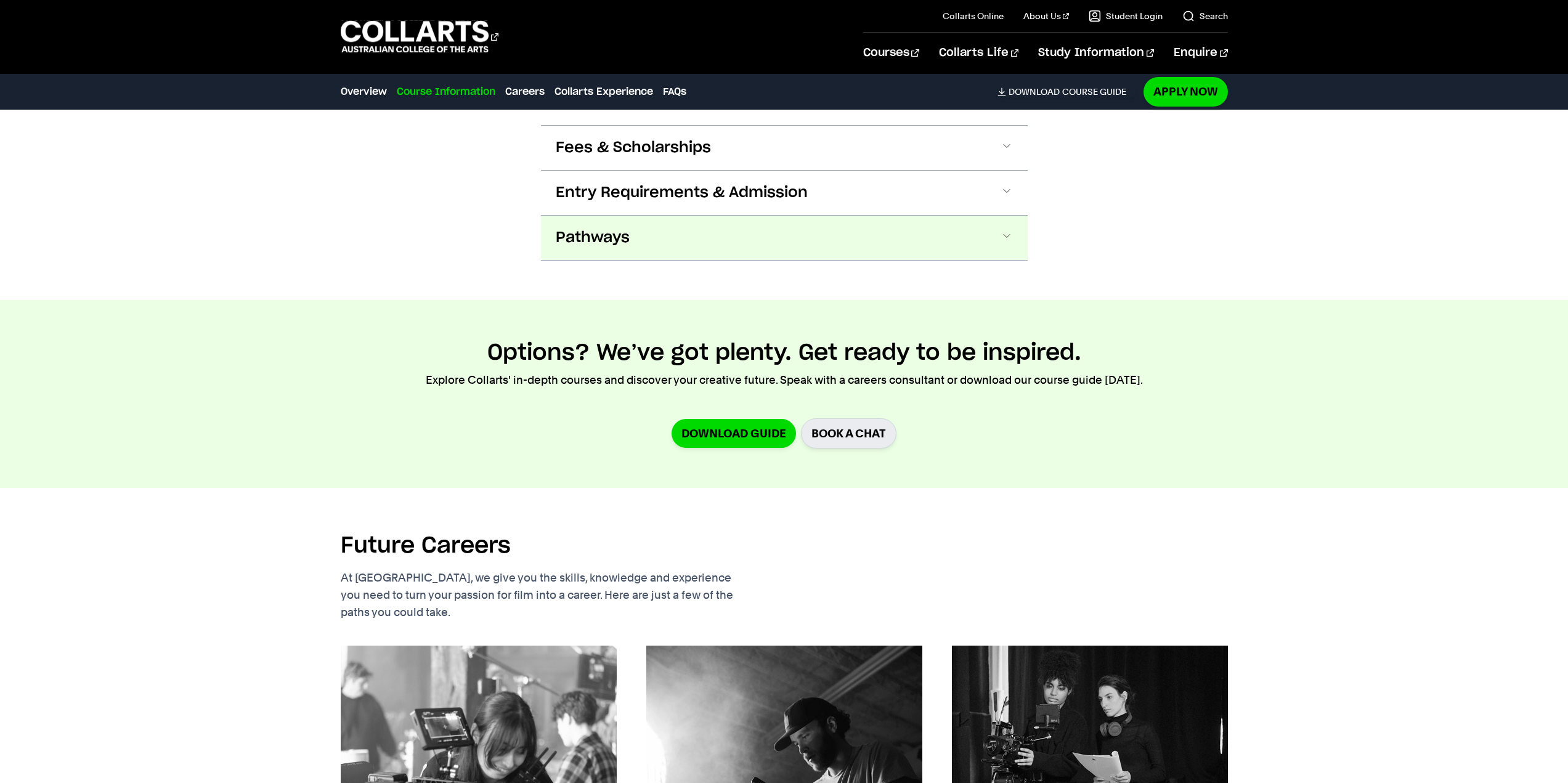
drag, startPoint x: 694, startPoint y: 219, endPoint x: 699, endPoint y: 224, distance: 7.1
click at [694, 219] on button "Pathways" at bounding box center [784, 237] width 487 height 44
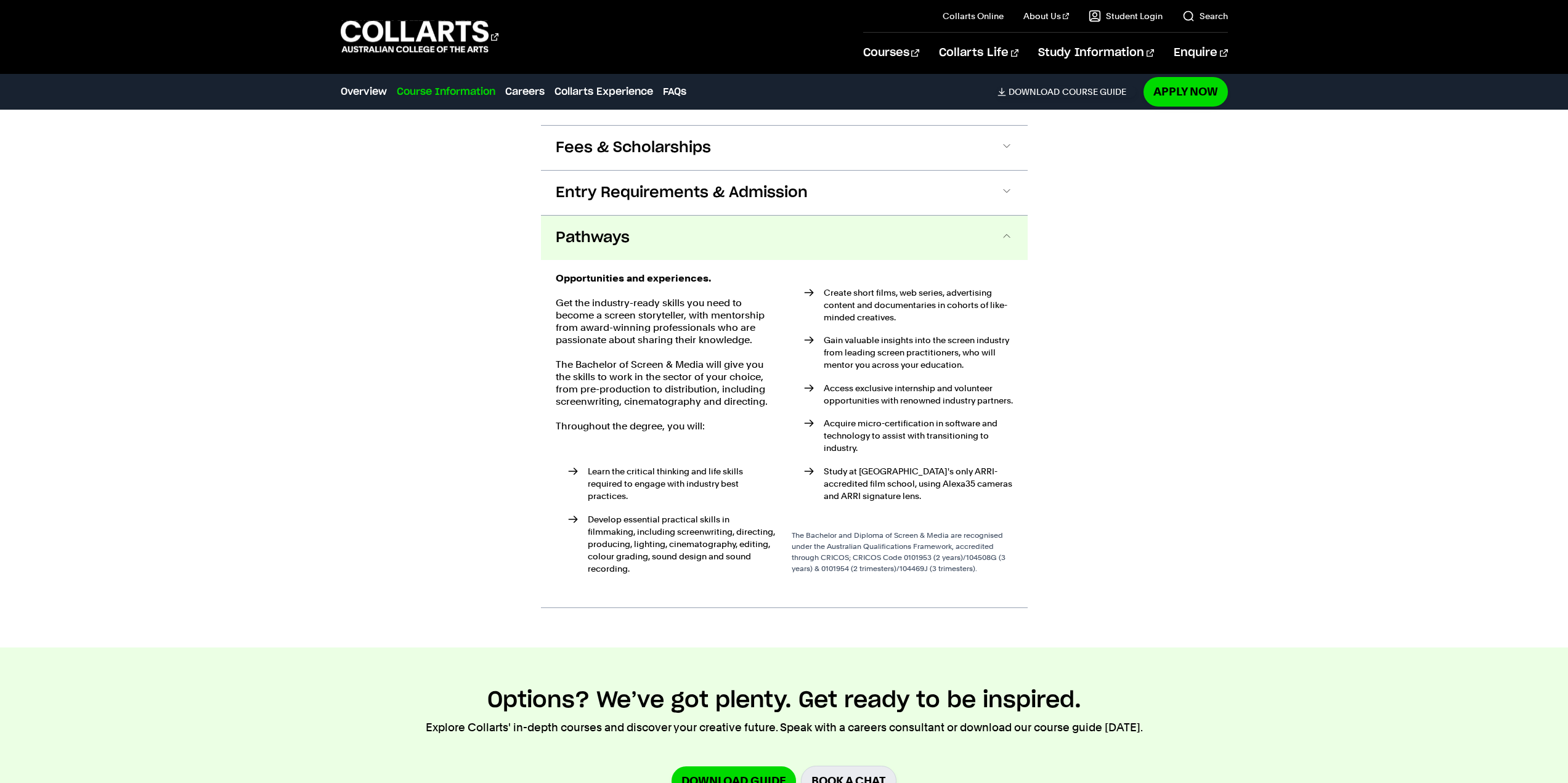
scroll to position [2264, 0]
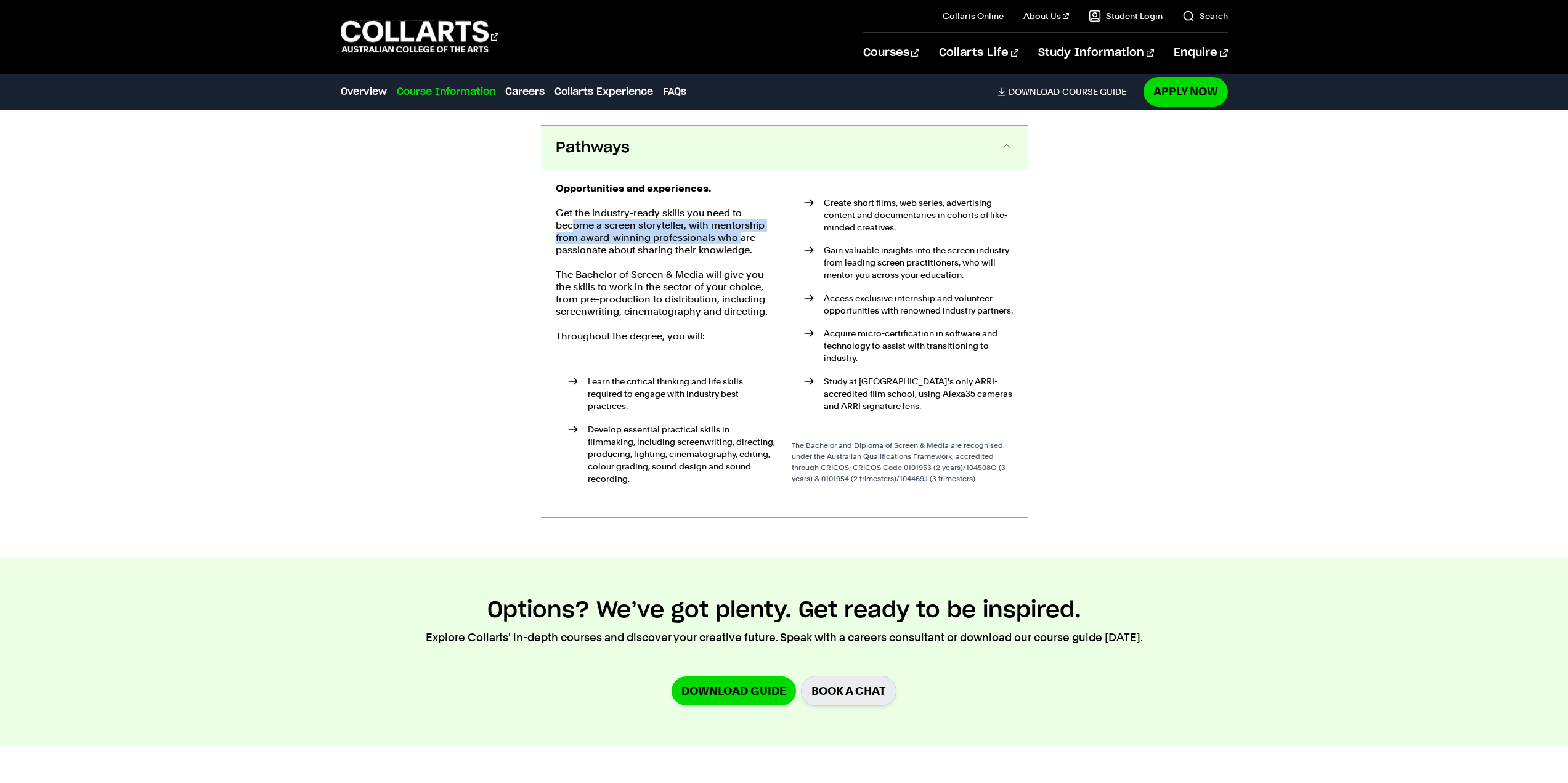
drag, startPoint x: 574, startPoint y: 211, endPoint x: 739, endPoint y: 226, distance: 165.7
click at [739, 226] on p "Get the industry-ready skills you need to become a screen storyteller, with men…" at bounding box center [666, 231] width 221 height 49
click at [667, 234] on p "Get the industry-ready skills you need to become a screen storyteller, with men…" at bounding box center [666, 231] width 221 height 49
drag, startPoint x: 575, startPoint y: 256, endPoint x: 737, endPoint y: 275, distance: 163.1
click at [737, 275] on p "The Bachelor of Screen & Media will give you the skills to work in the sector o…" at bounding box center [666, 293] width 221 height 49
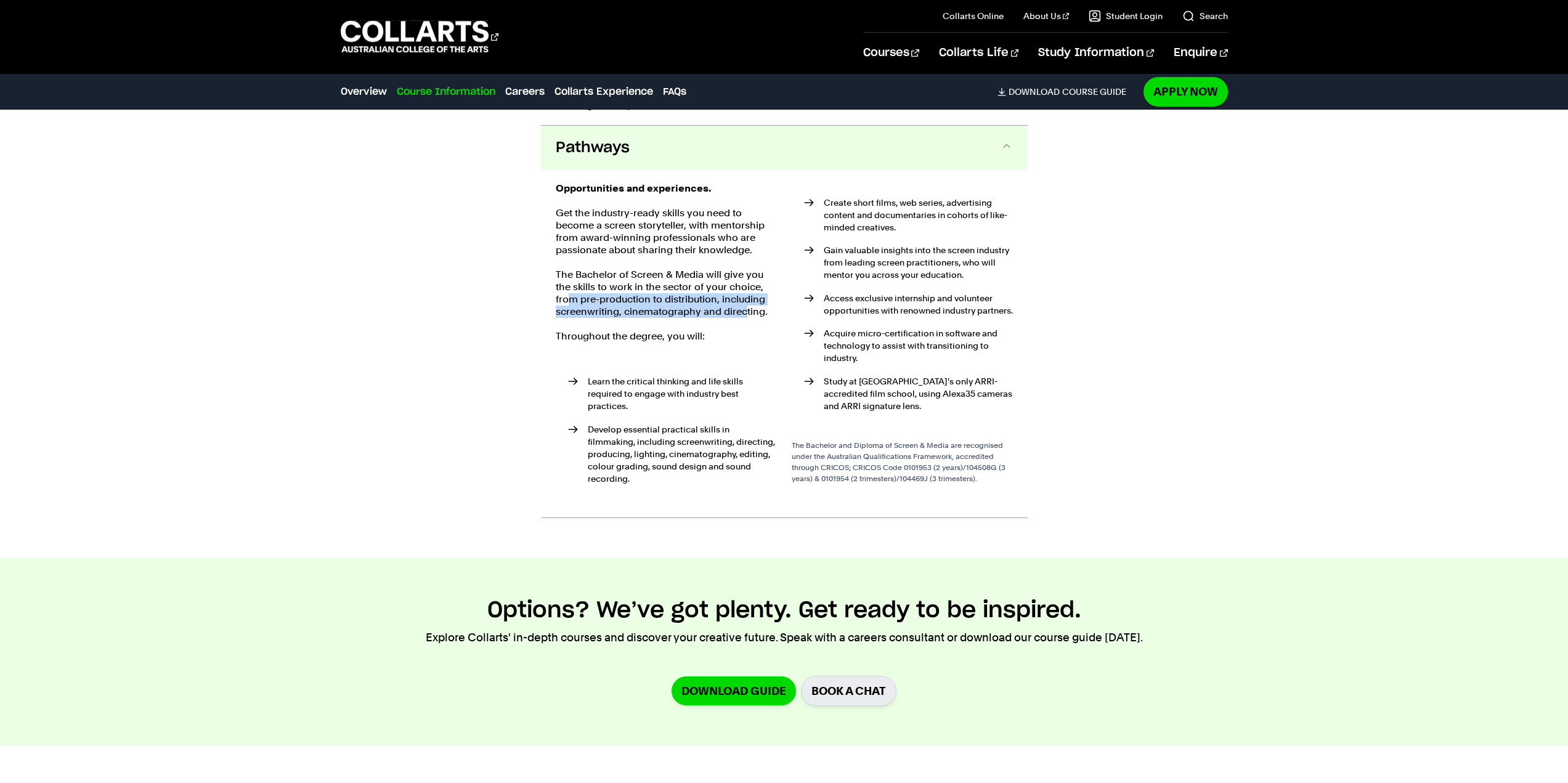
drag, startPoint x: 565, startPoint y: 282, endPoint x: 742, endPoint y: 296, distance: 177.6
click at [742, 296] on p "The Bachelor of Screen & Media will give you the skills to work in the sector o…" at bounding box center [666, 293] width 221 height 49
drag, startPoint x: 622, startPoint y: 297, endPoint x: 700, endPoint y: 298, distance: 78.0
click at [700, 298] on p "The Bachelor of Screen & Media will give you the skills to work in the sector o…" at bounding box center [666, 293] width 221 height 49
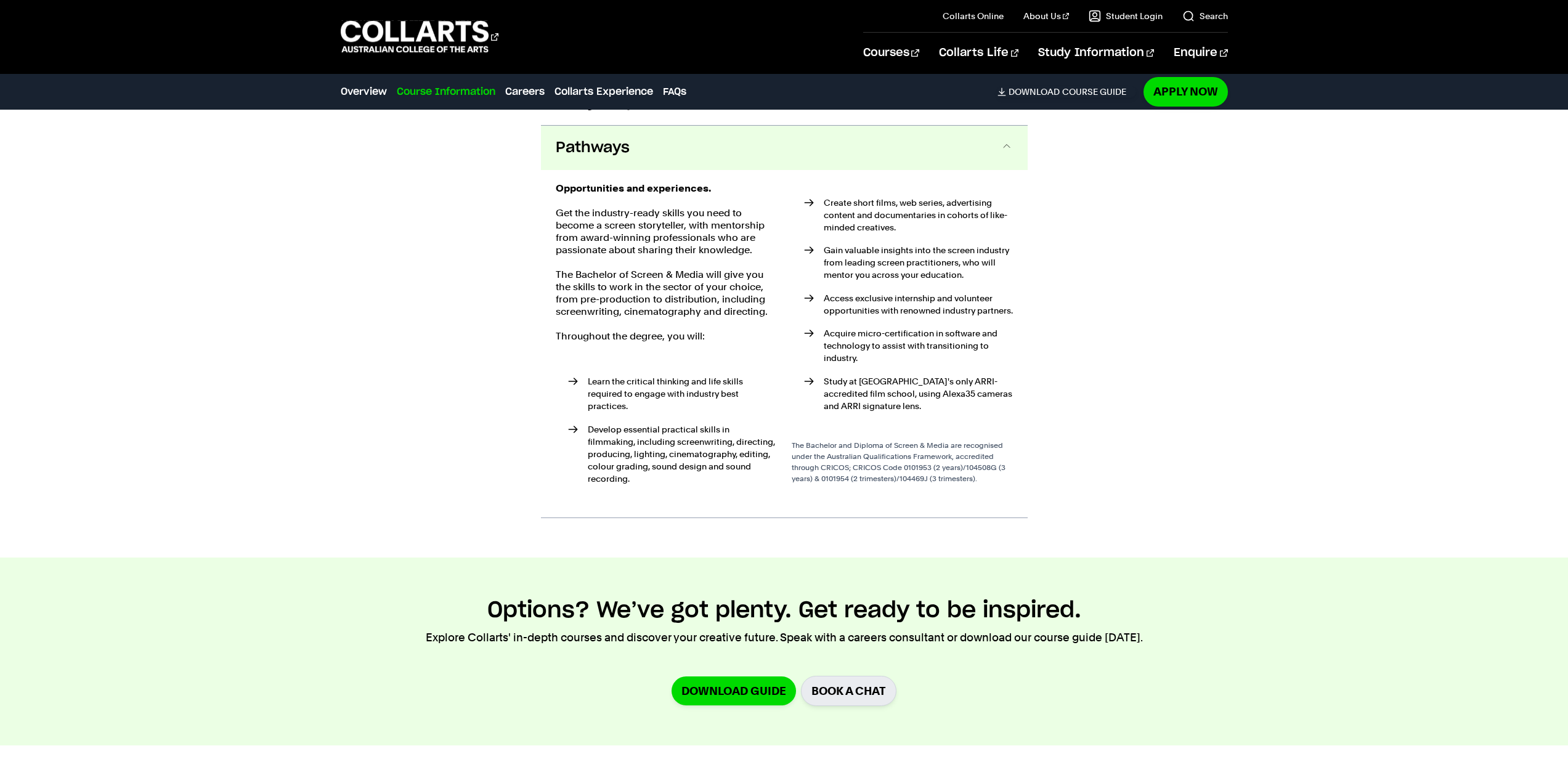
click at [650, 313] on div "Opportunities and experiences. Get the industry-ready skills you need to become…" at bounding box center [666, 344] width 221 height 323
drag, startPoint x: 624, startPoint y: 299, endPoint x: 697, endPoint y: 299, distance: 73.0
click at [697, 299] on p "The Bachelor of Screen & Media will give you the skills to work in the sector o…" at bounding box center [666, 293] width 221 height 49
copy p "cinematography"
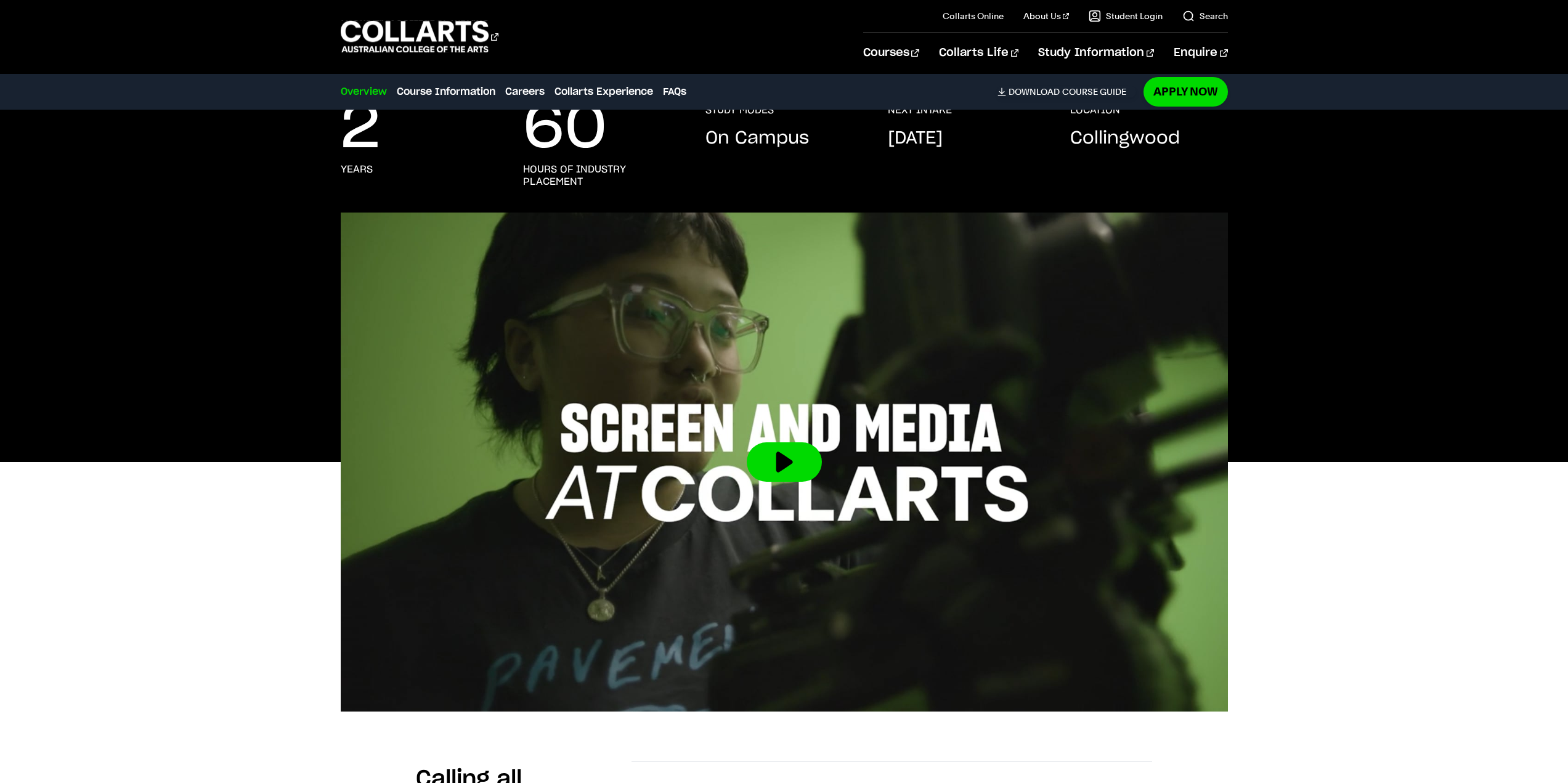
scroll to position [0, 0]
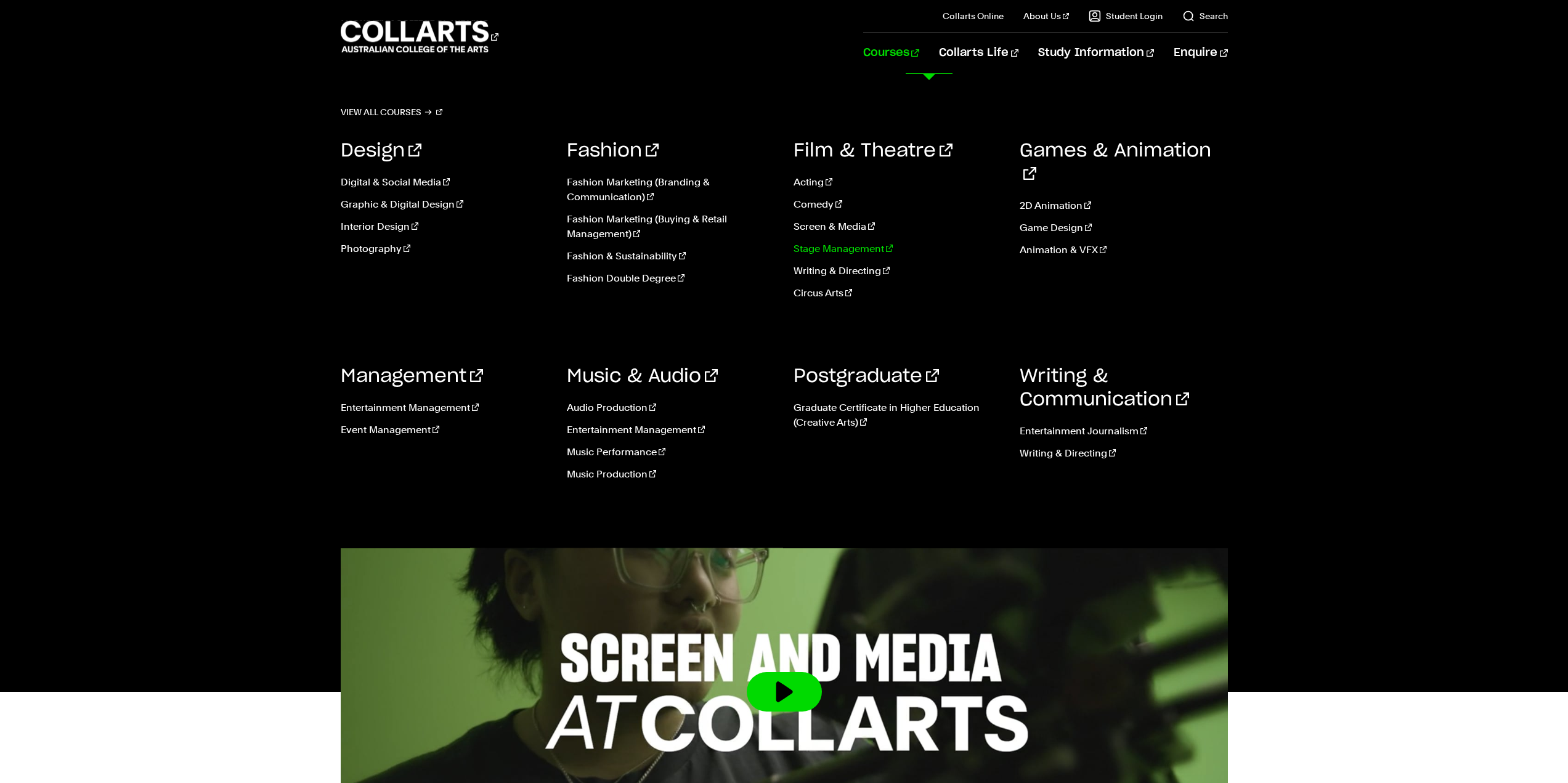
click at [867, 247] on link "Stage Management" at bounding box center [897, 249] width 208 height 15
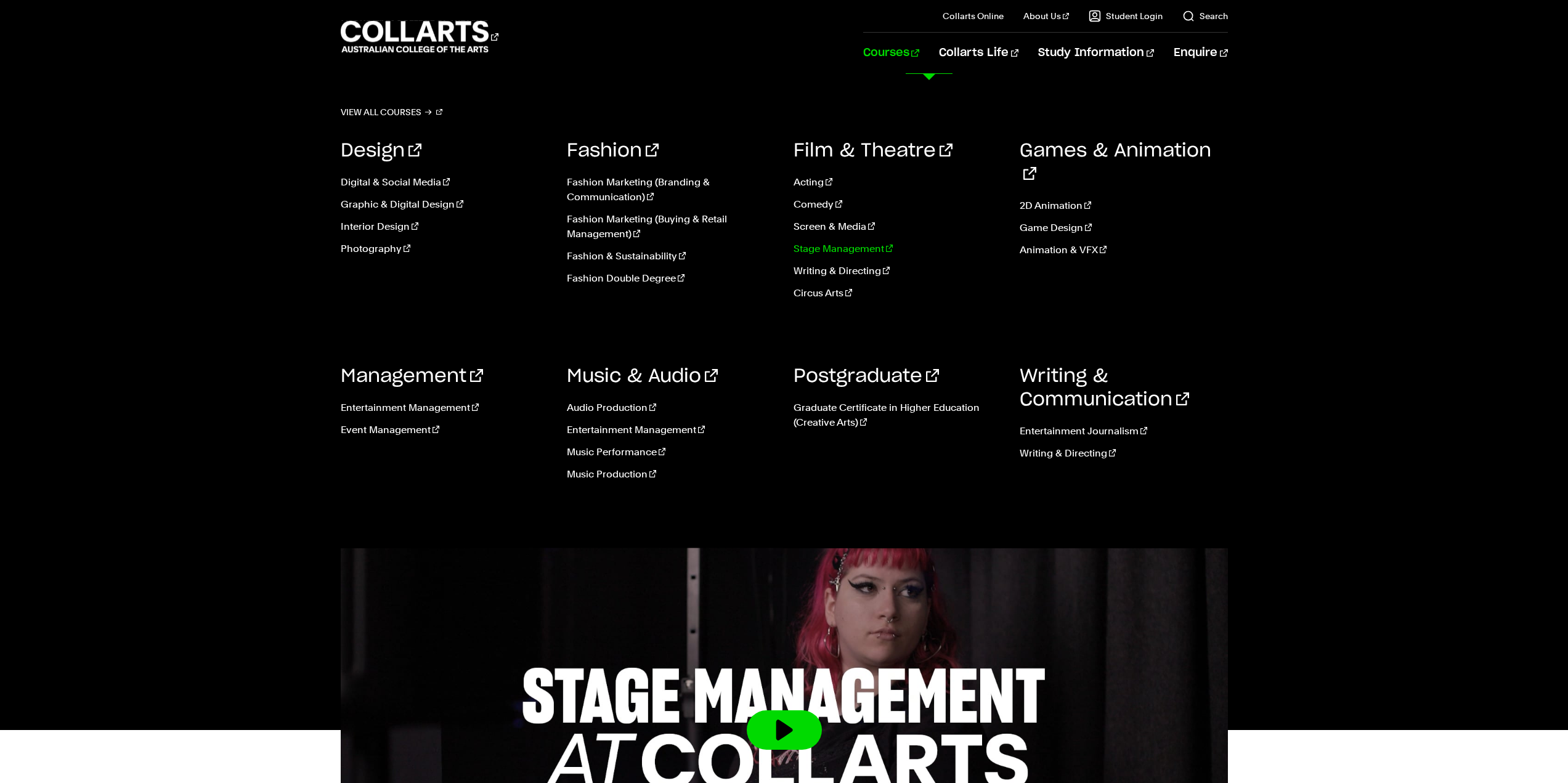
click at [865, 246] on link "Stage Management" at bounding box center [897, 249] width 208 height 15
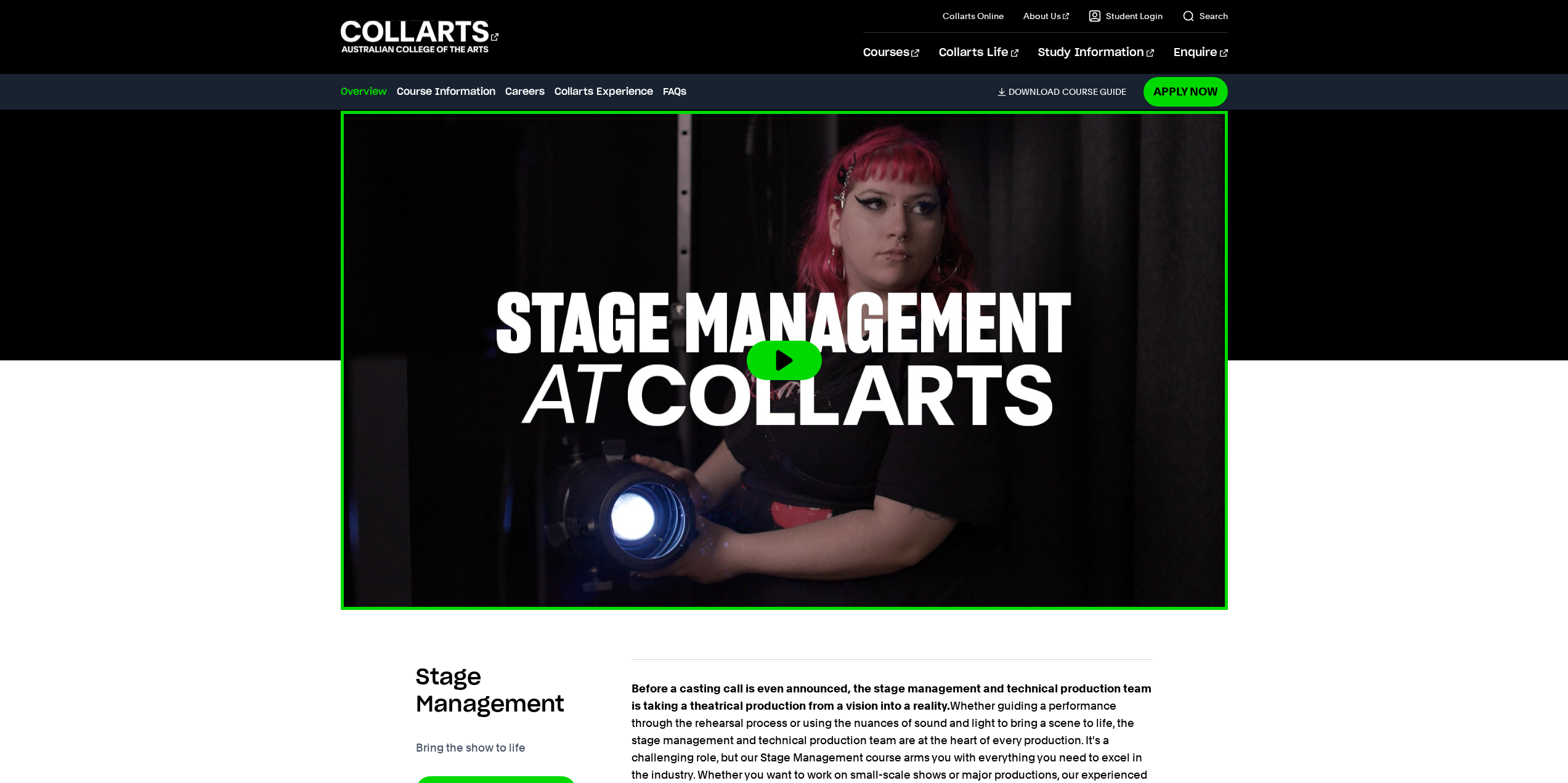
scroll to position [678, 0]
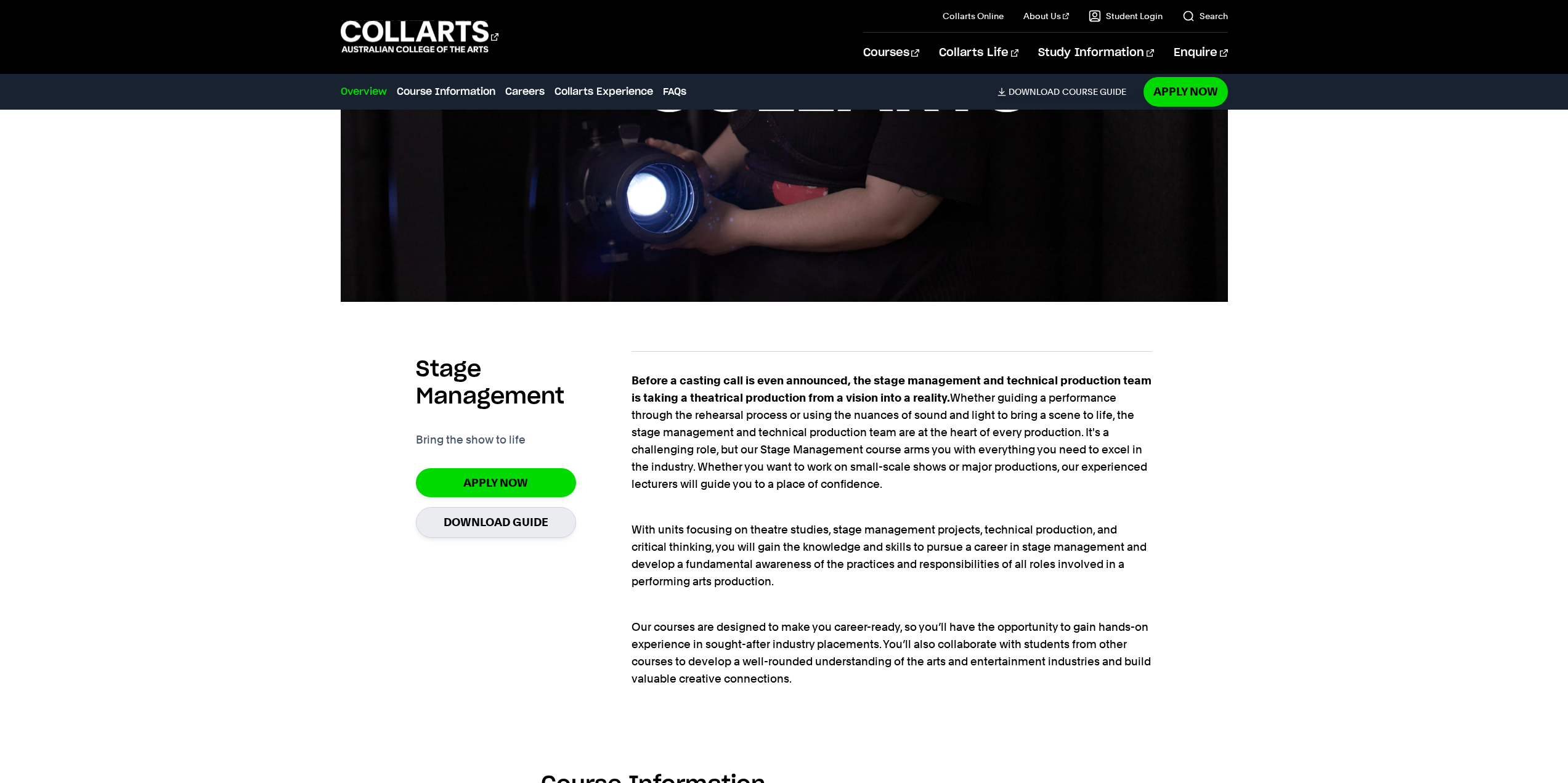
drag, startPoint x: 947, startPoint y: 454, endPoint x: 755, endPoint y: 449, distance: 192.1
click at [755, 449] on p "Before a casting call is even announced, the stage management and technical pro…" at bounding box center [892, 433] width 521 height 121
drag, startPoint x: 977, startPoint y: 450, endPoint x: 828, endPoint y: 450, distance: 149.0
click at [828, 450] on p "Before a casting call is even announced, the stage management and technical pro…" at bounding box center [892, 433] width 521 height 121
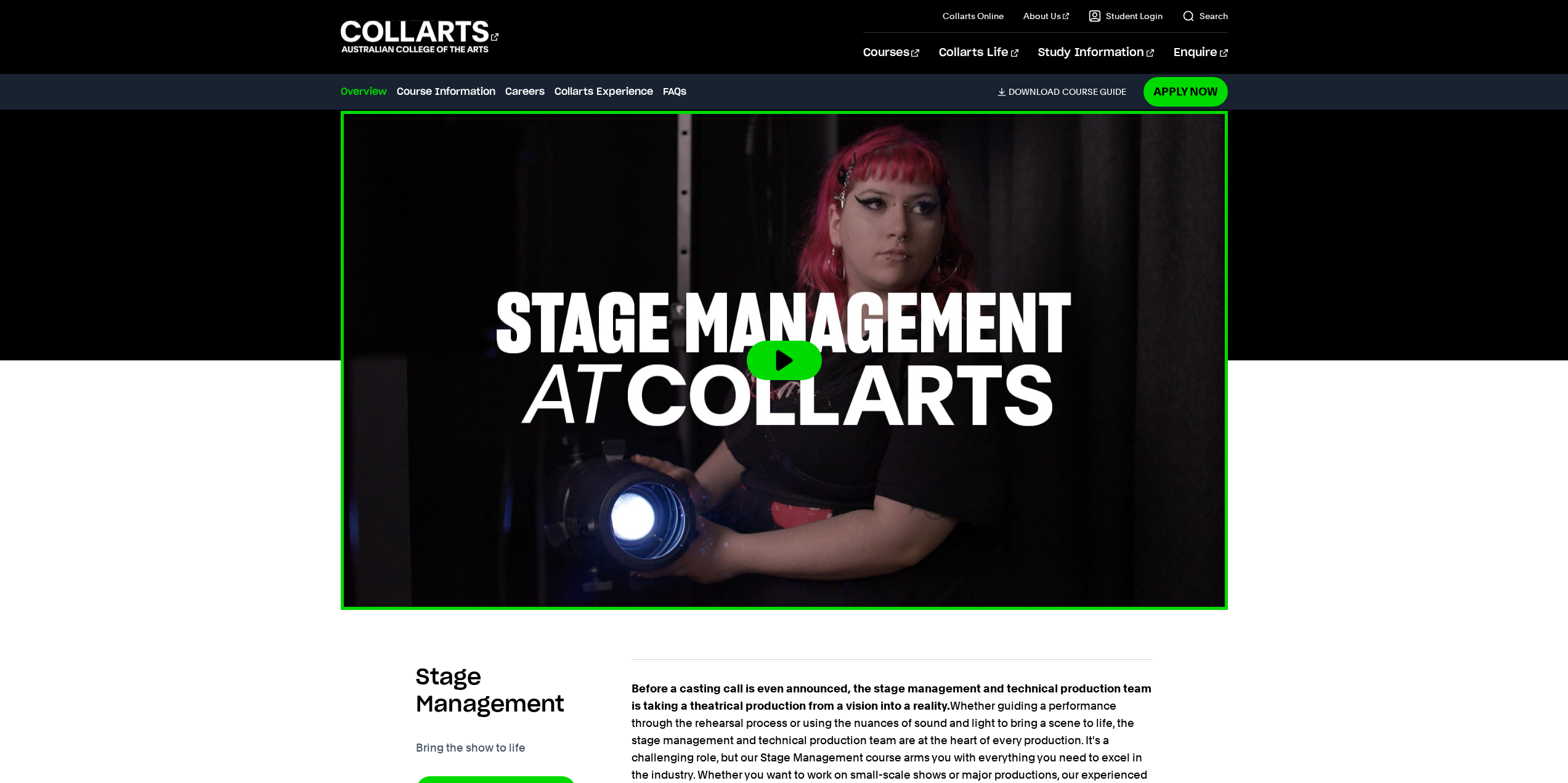
scroll to position [308, 0]
